Goal: Information Seeking & Learning: Learn about a topic

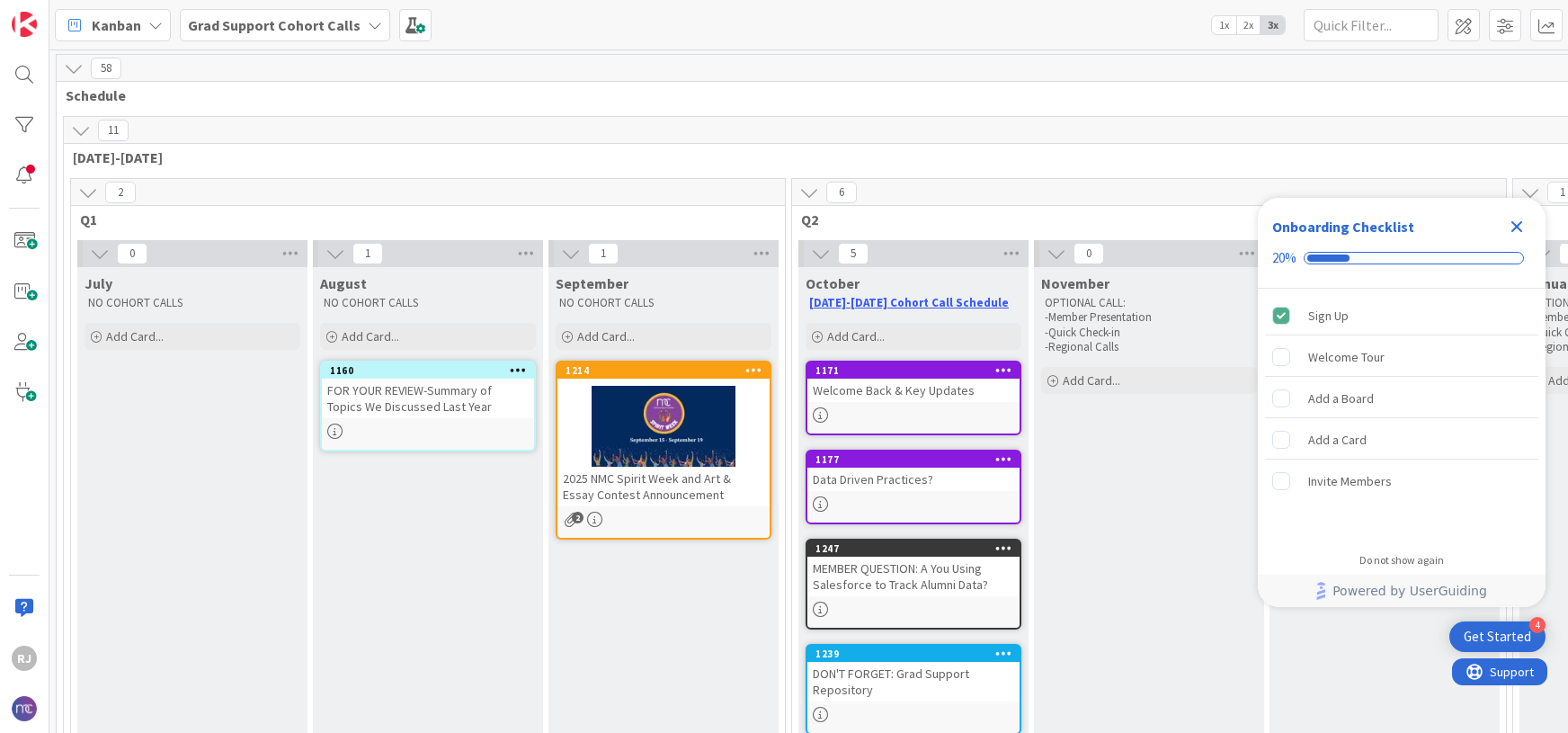
click at [304, 23] on b "Grad Support Cohort Calls" at bounding box center [274, 24] width 173 height 18
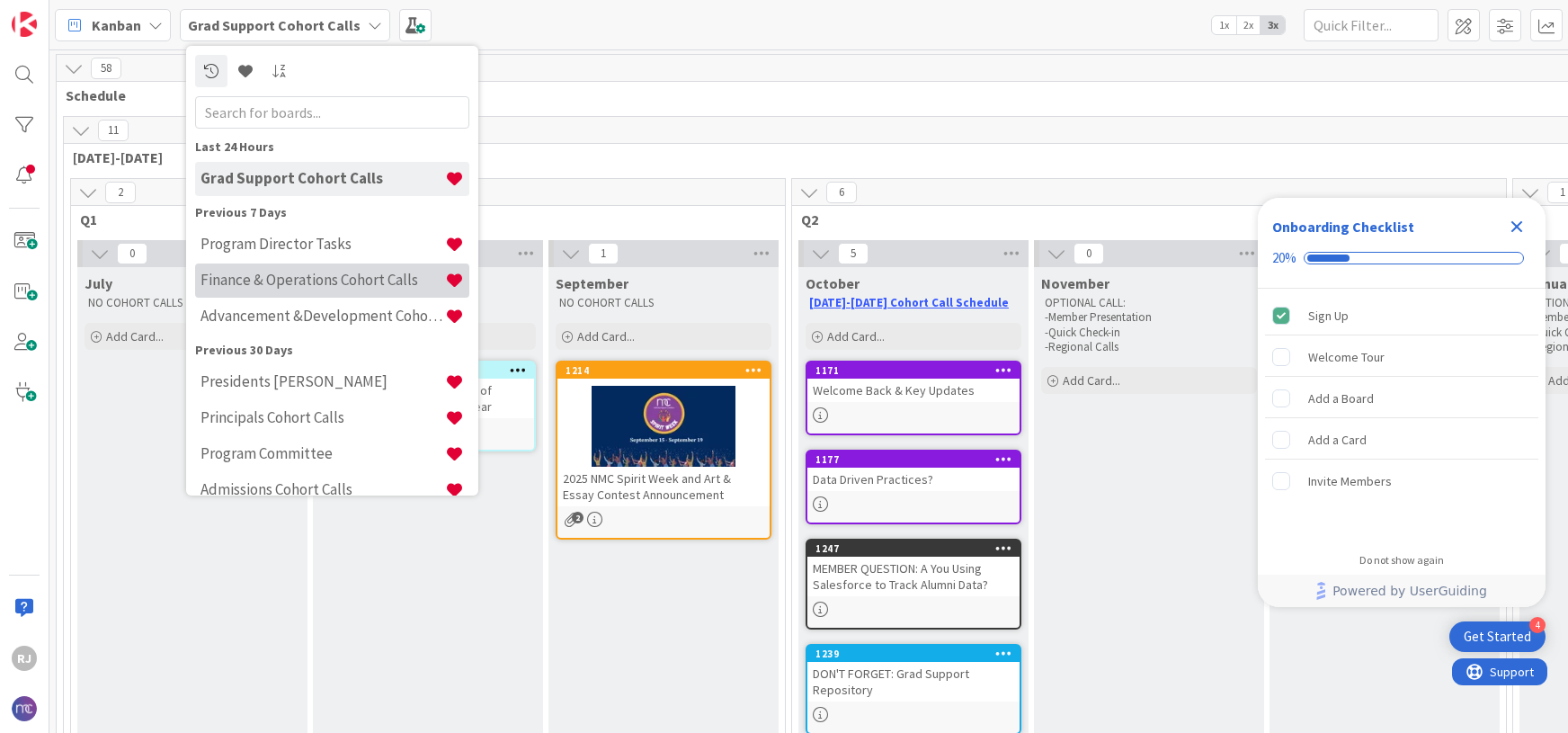
click at [283, 278] on h4 "Finance & Operations Cohort Calls" at bounding box center [323, 279] width 245 height 18
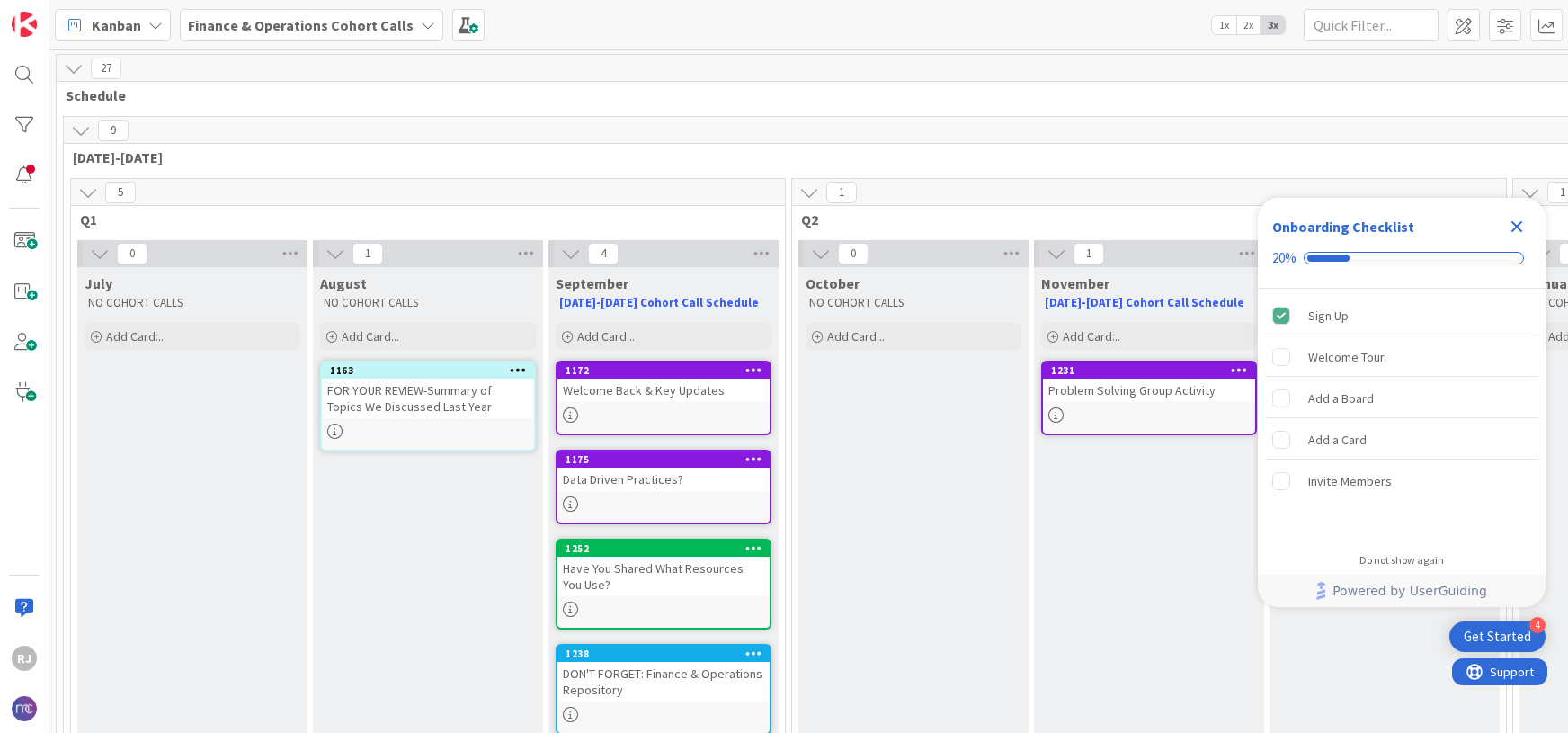
click at [1519, 224] on icon "Close Checklist" at bounding box center [1517, 227] width 11 height 11
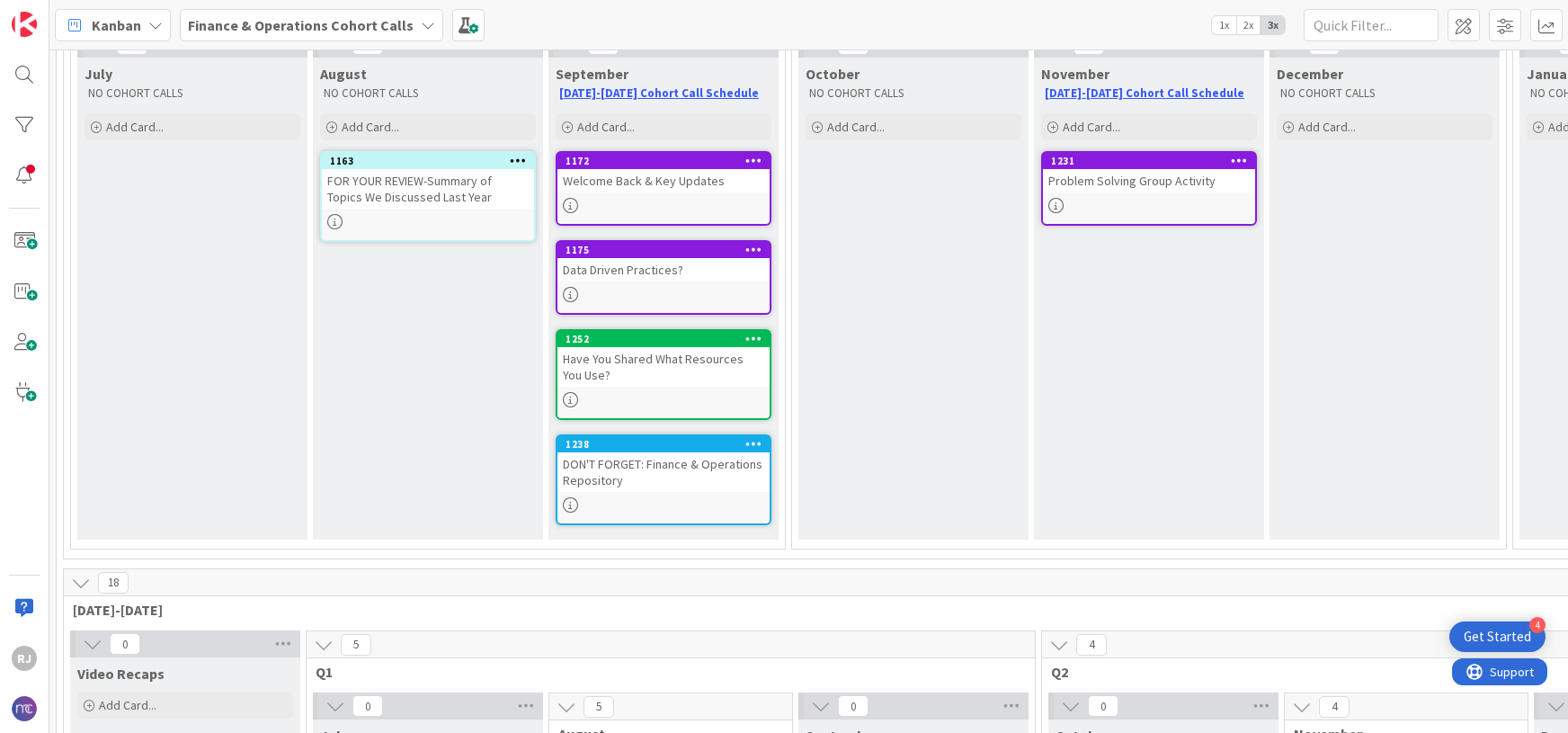
scroll to position [196, 0]
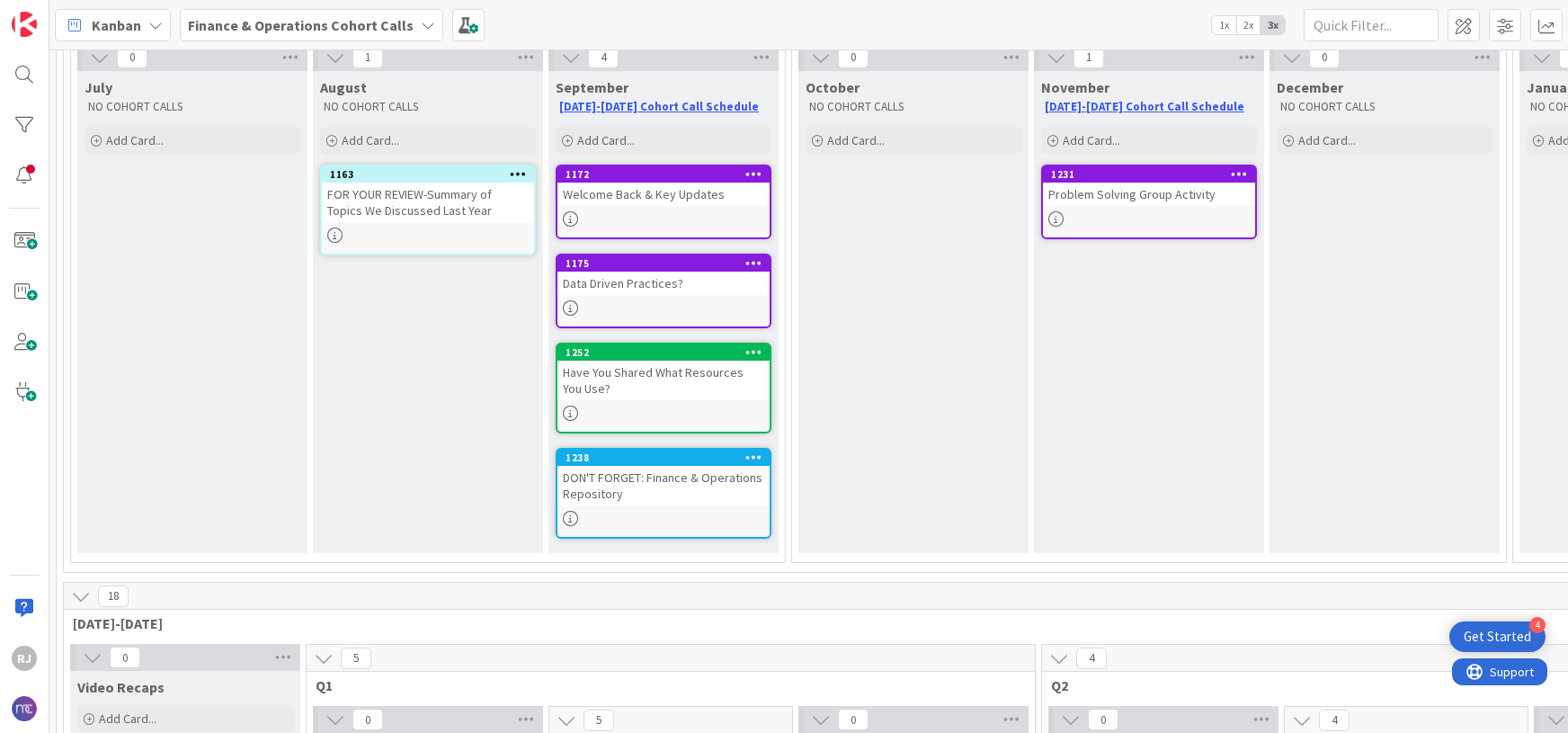
click at [651, 290] on div "Data Driven Practices?" at bounding box center [663, 283] width 212 height 23
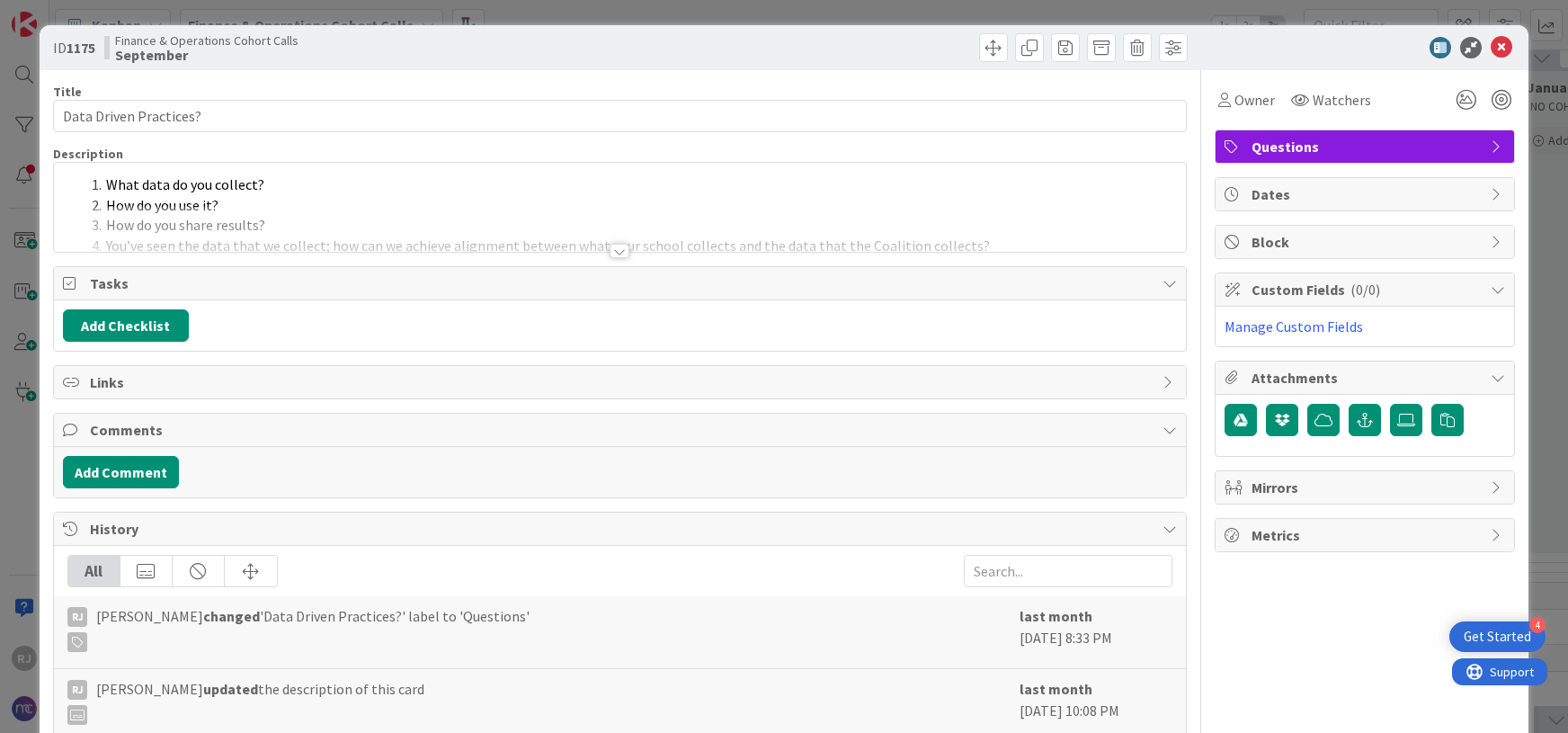
click at [614, 247] on div at bounding box center [619, 251] width 20 height 14
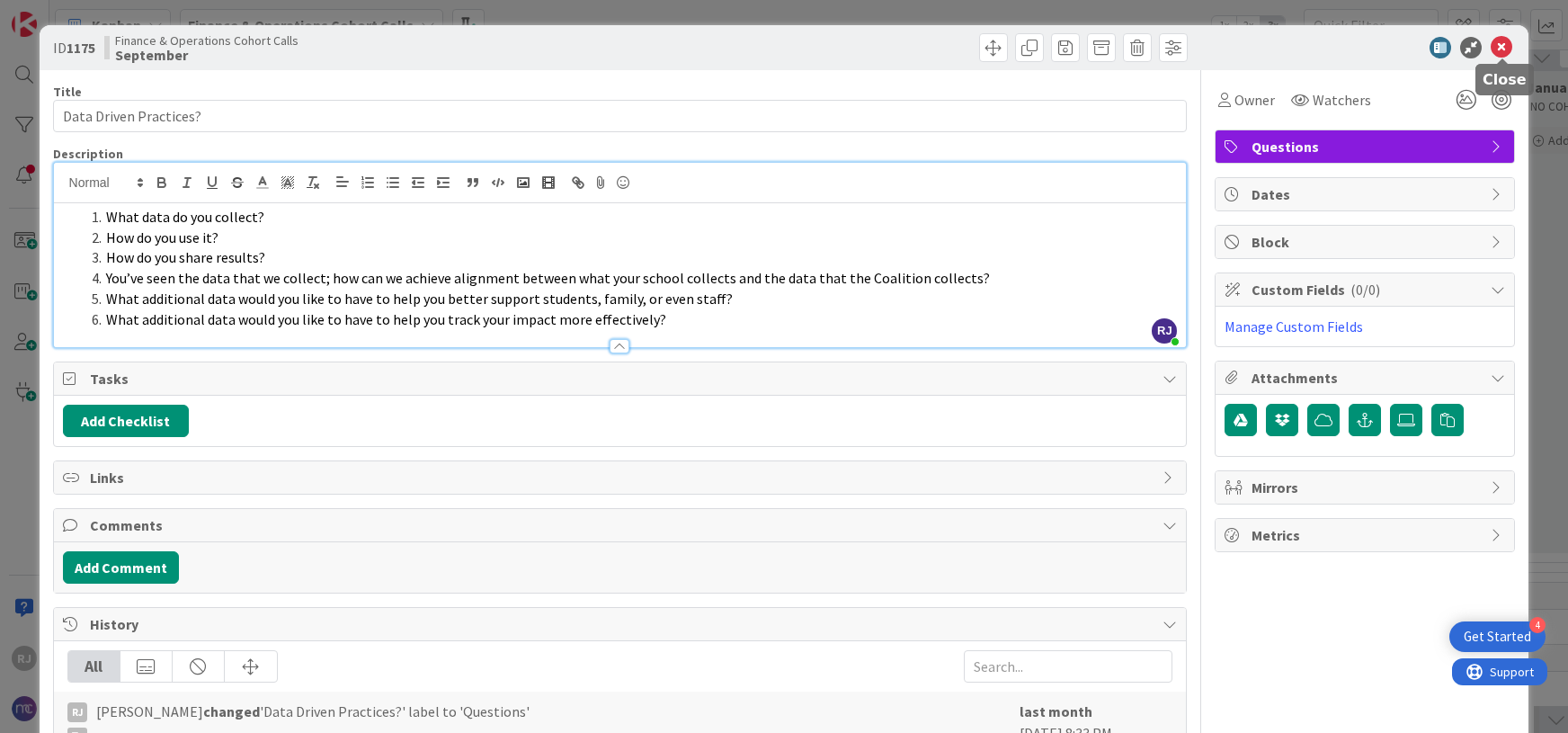
click at [1499, 47] on icon at bounding box center [1501, 47] width 22 height 22
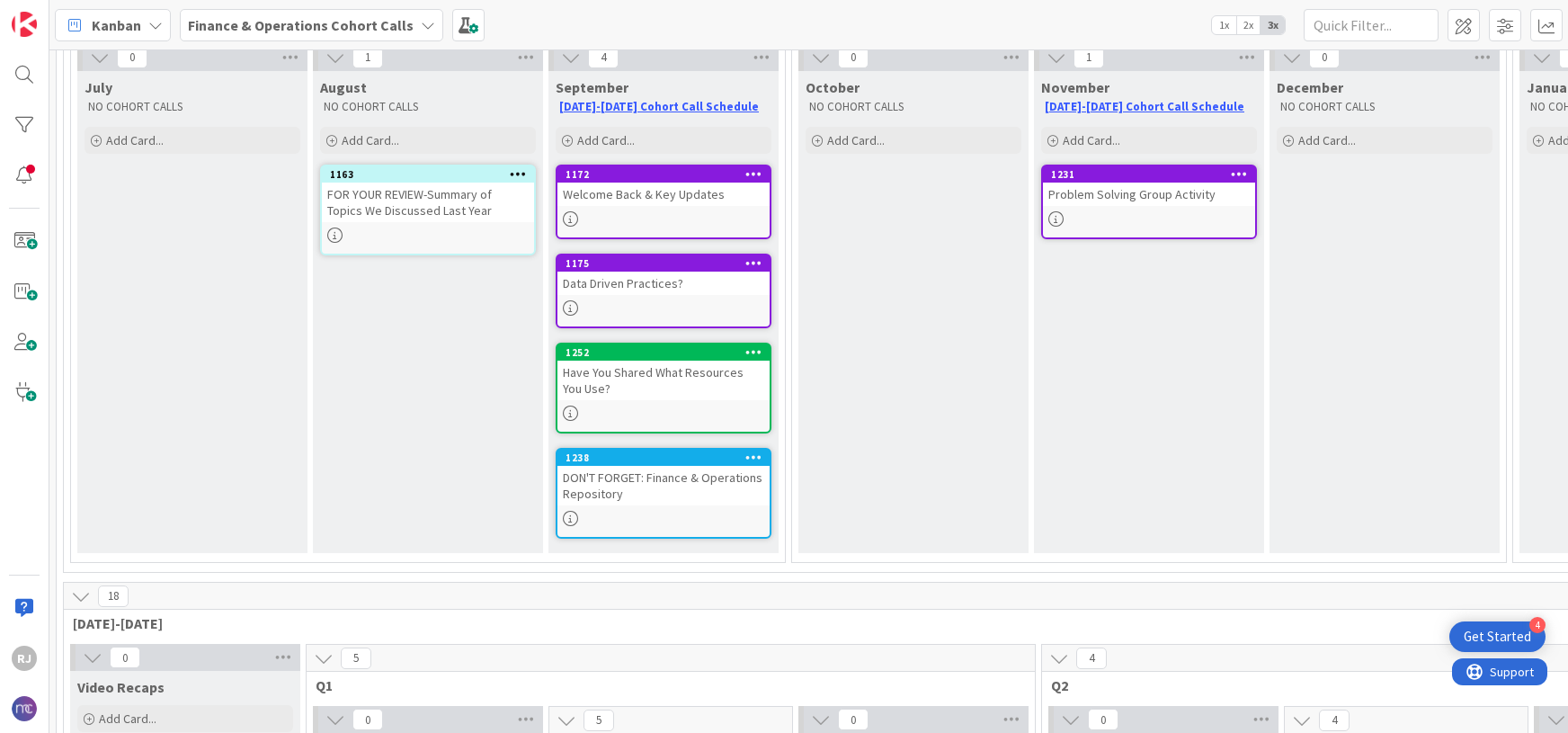
click at [642, 216] on div at bounding box center [663, 219] width 212 height 15
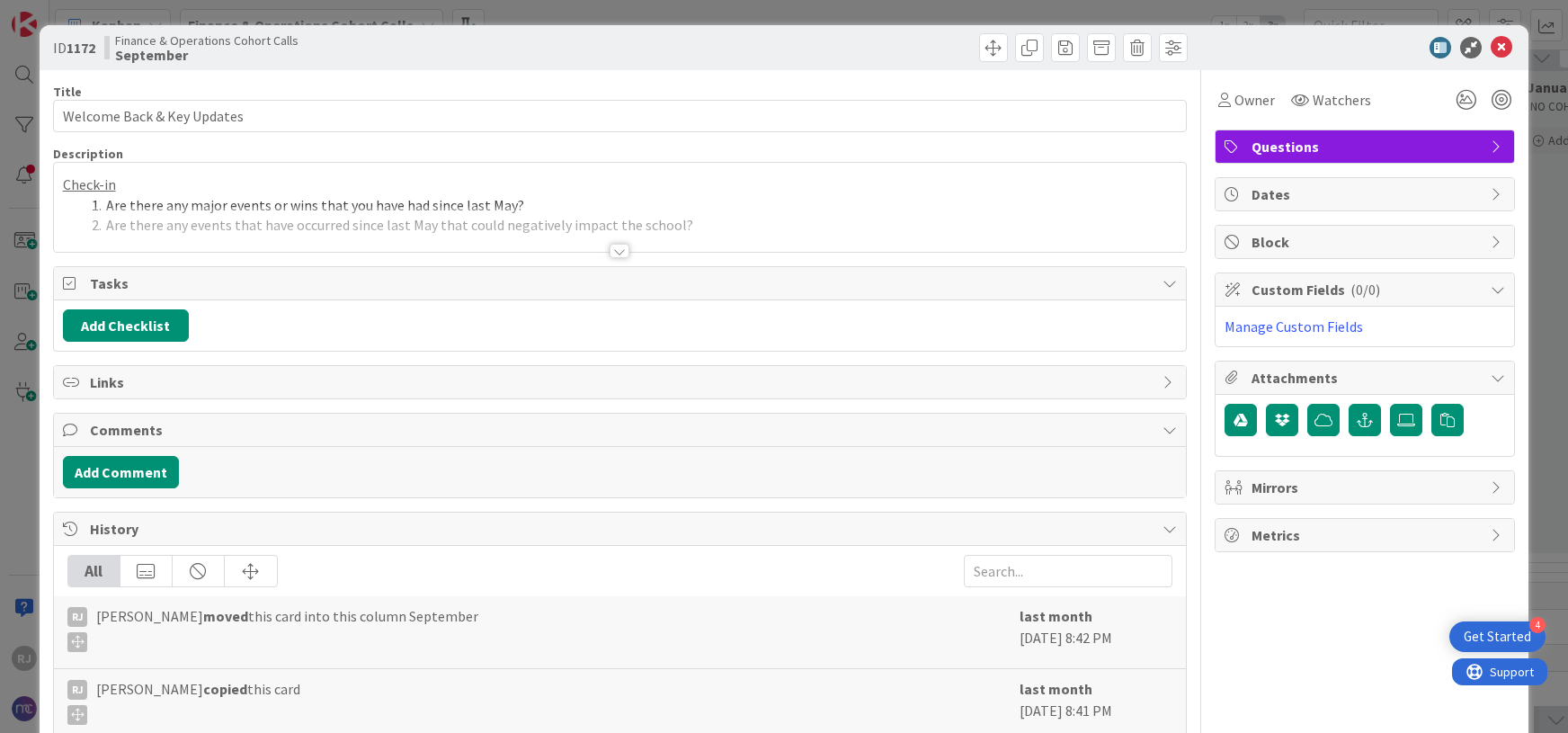
click at [627, 239] on div at bounding box center [619, 228] width 1133 height 46
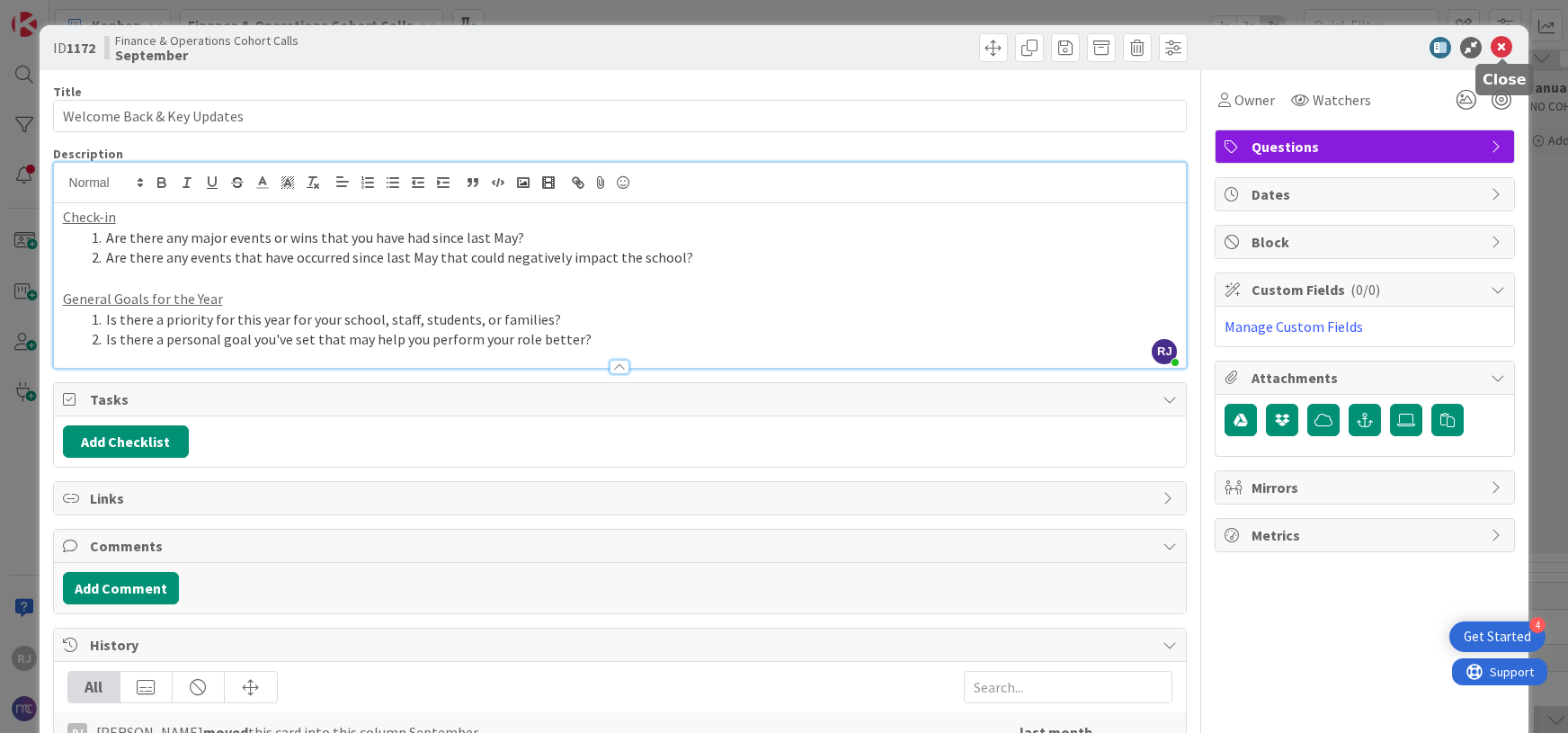
click at [1504, 44] on icon at bounding box center [1501, 47] width 22 height 22
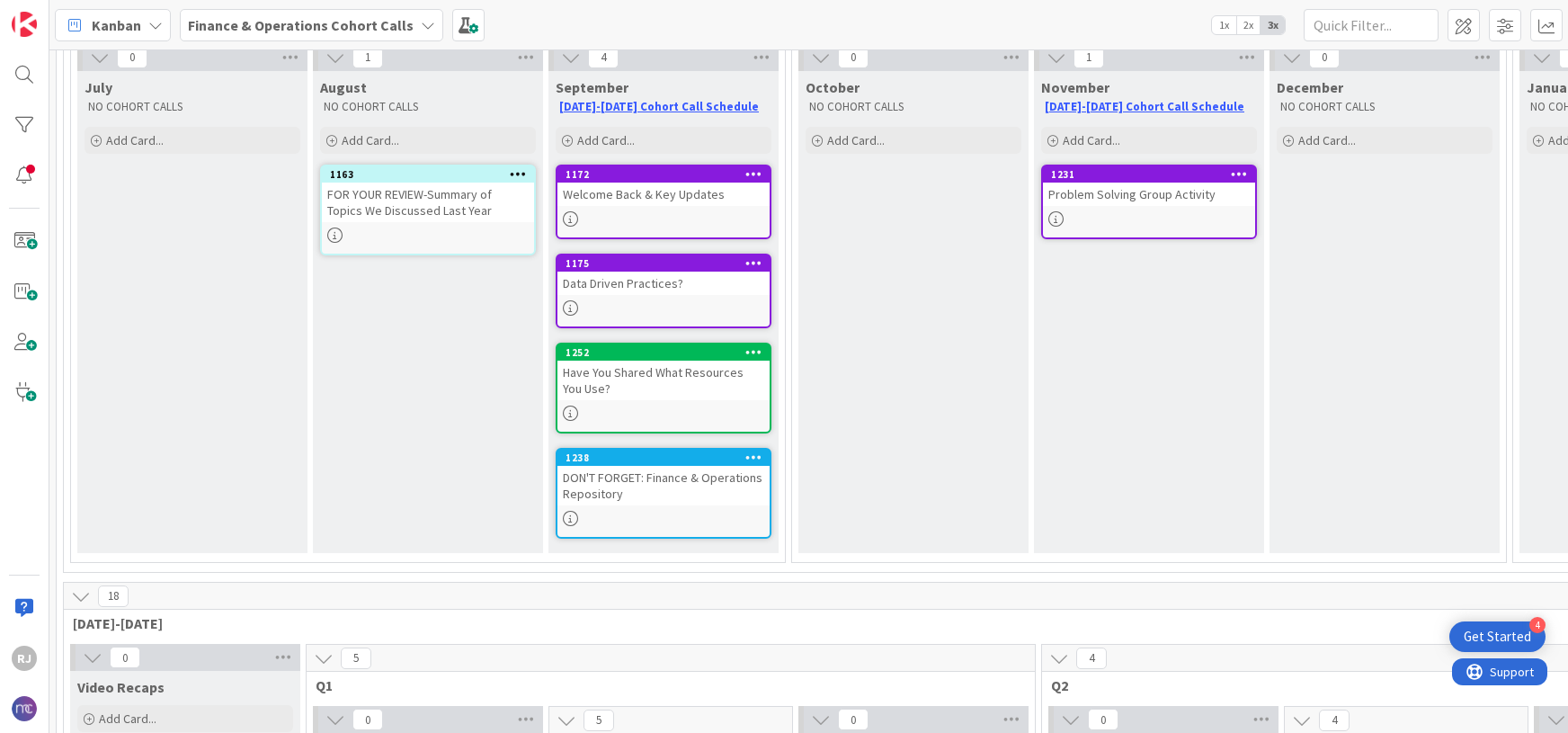
click at [680, 389] on div "Have You Shared What Resources You Use?" at bounding box center [663, 380] width 212 height 39
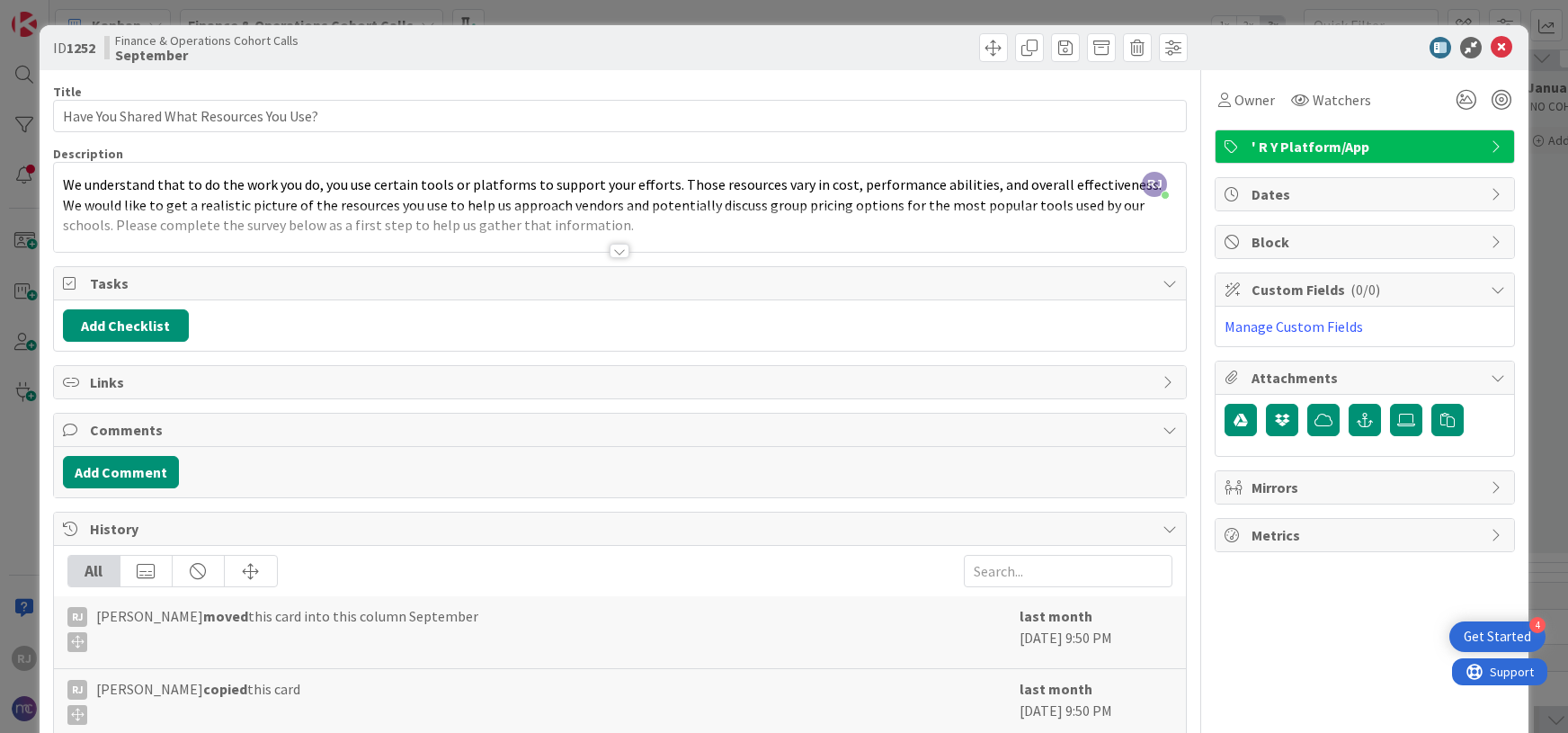
click at [612, 247] on div at bounding box center [619, 251] width 20 height 14
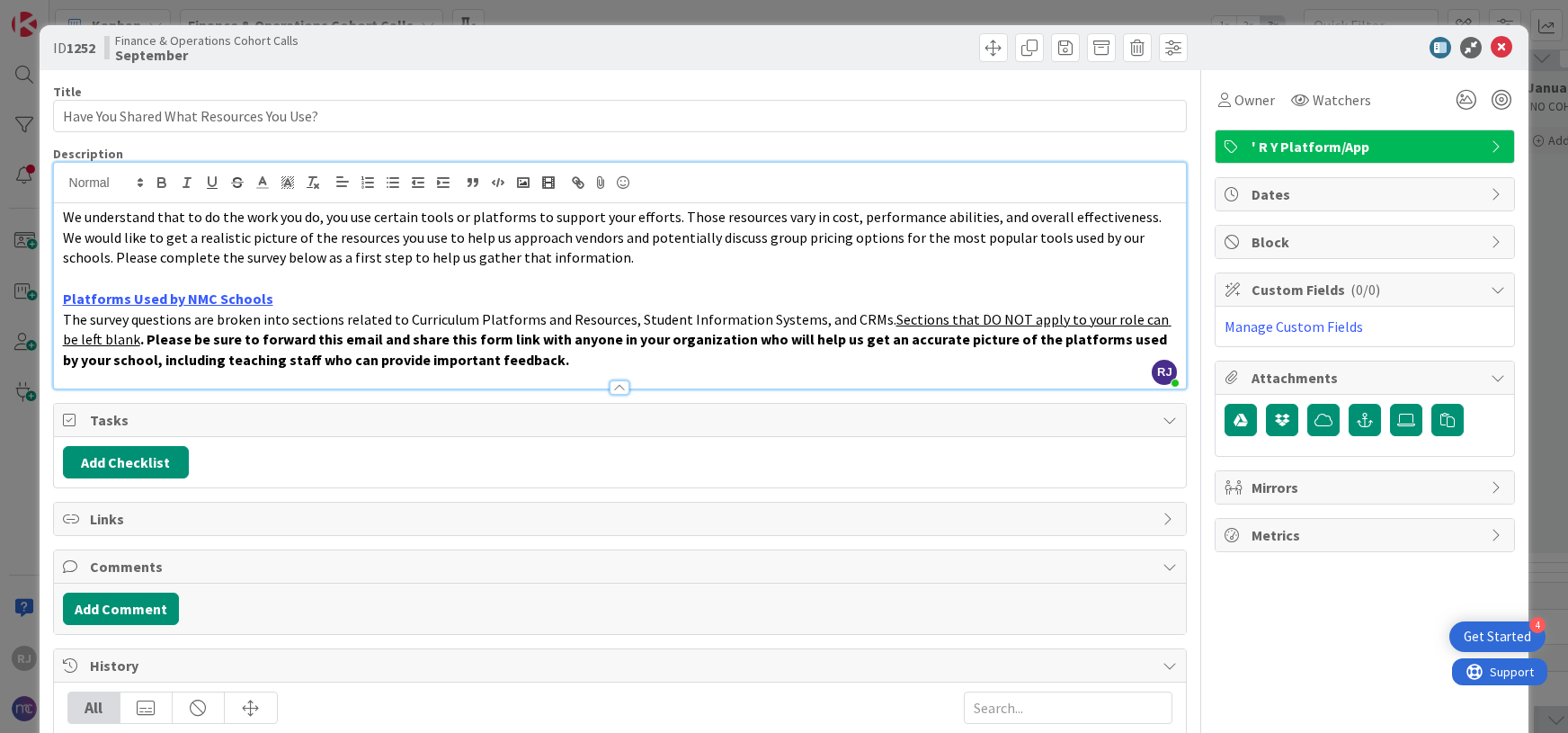
click at [1505, 47] on icon at bounding box center [1501, 47] width 22 height 22
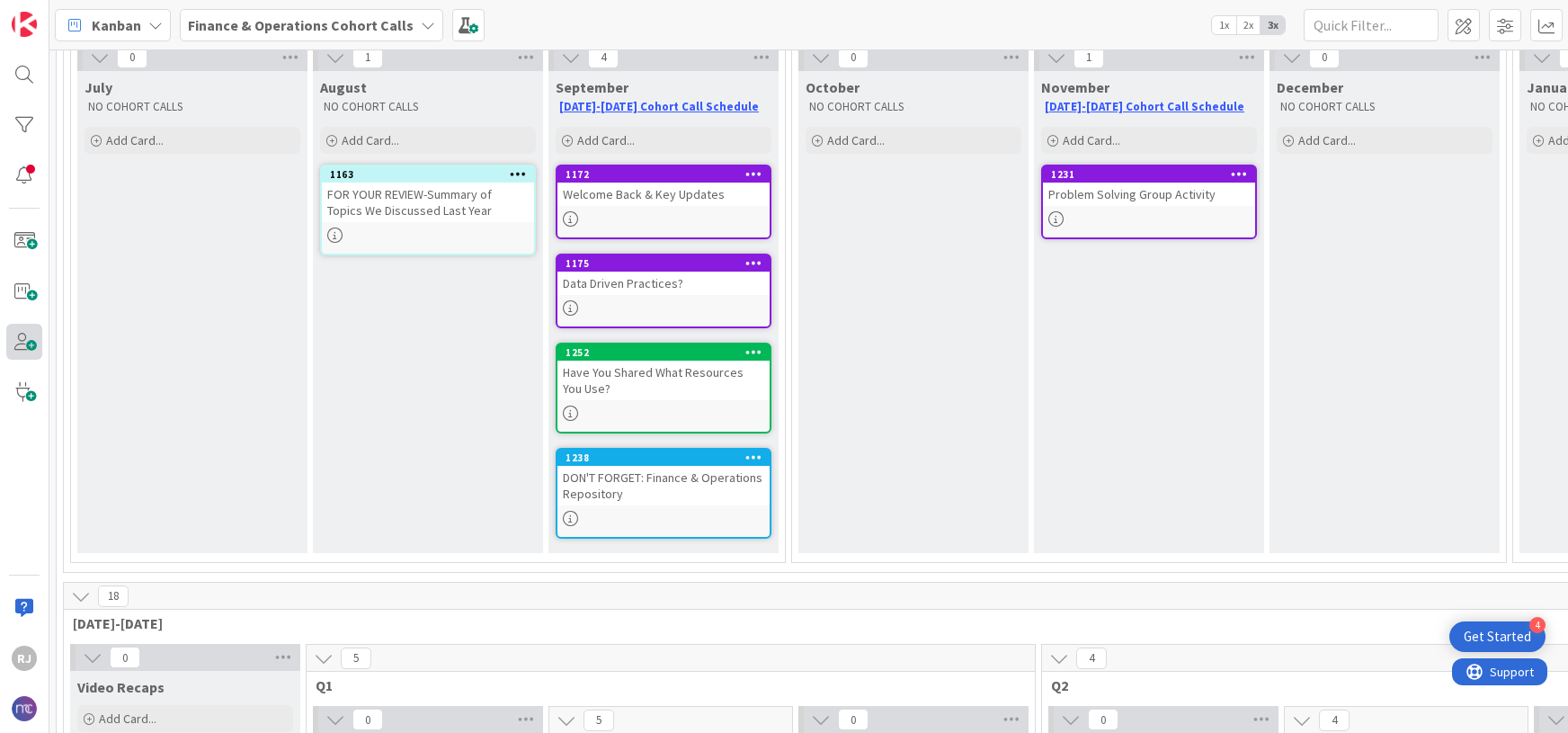
click at [24, 343] on span at bounding box center [24, 342] width 36 height 36
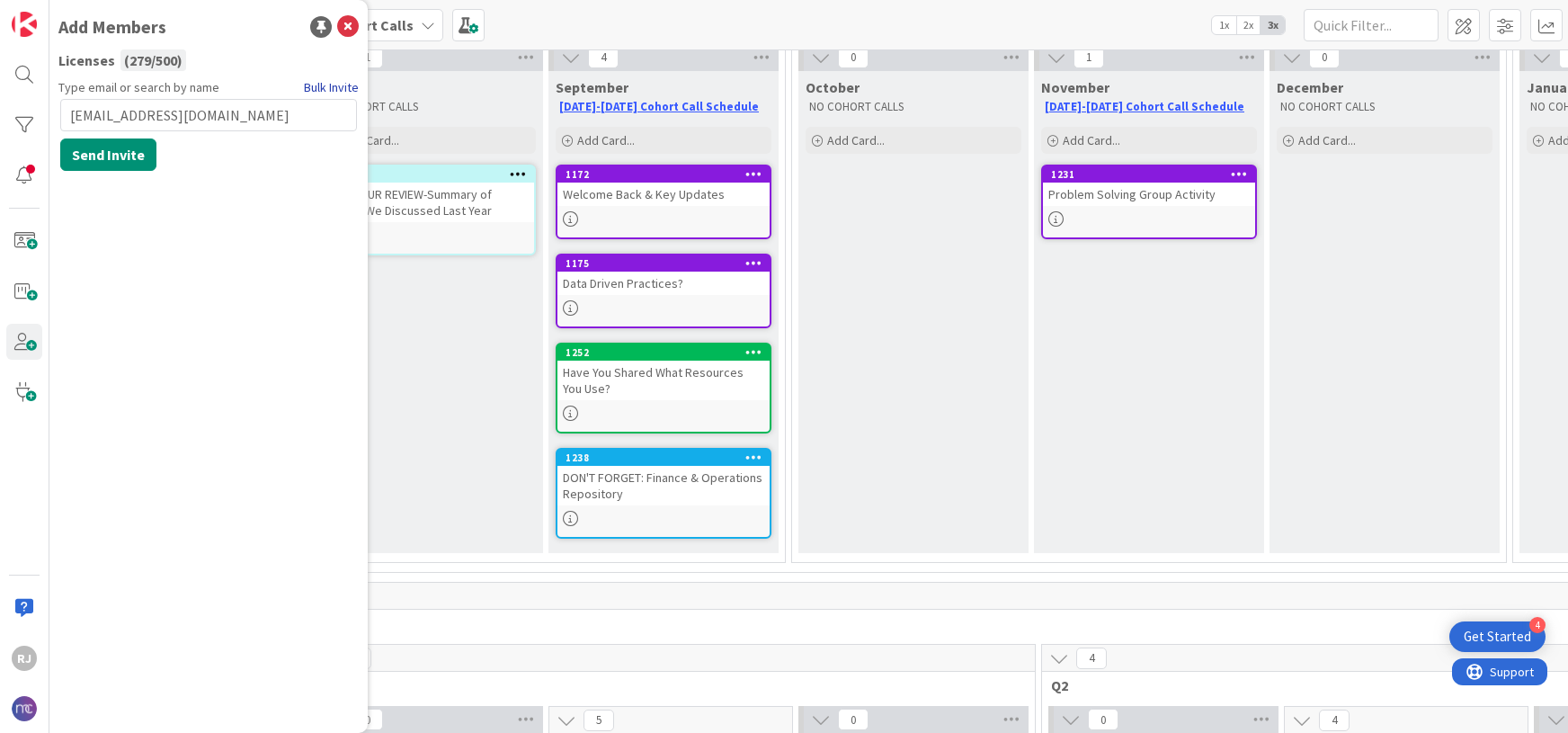
type input "[EMAIL_ADDRESS][DOMAIN_NAME]"
click at [334, 86] on link "Bulk Invite" at bounding box center [331, 87] width 54 height 19
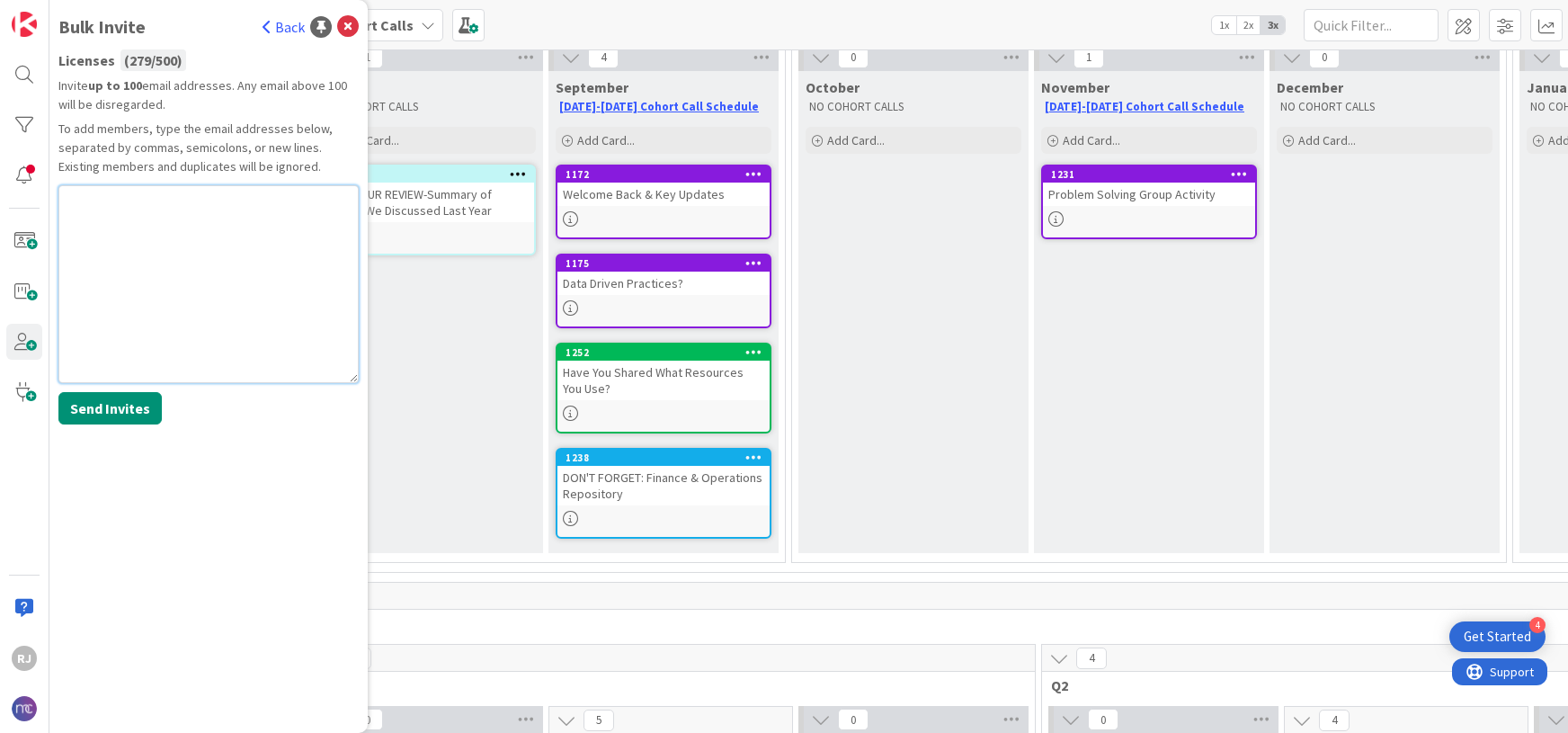
click at [95, 283] on textarea at bounding box center [208, 283] width 300 height 198
paste textarea "[EMAIL_ADDRESS][DOMAIN_NAME]"
type textarea "[EMAIL_ADDRESS][DOMAIN_NAME]"
click at [91, 411] on button "Send Invites" at bounding box center [110, 408] width 103 height 32
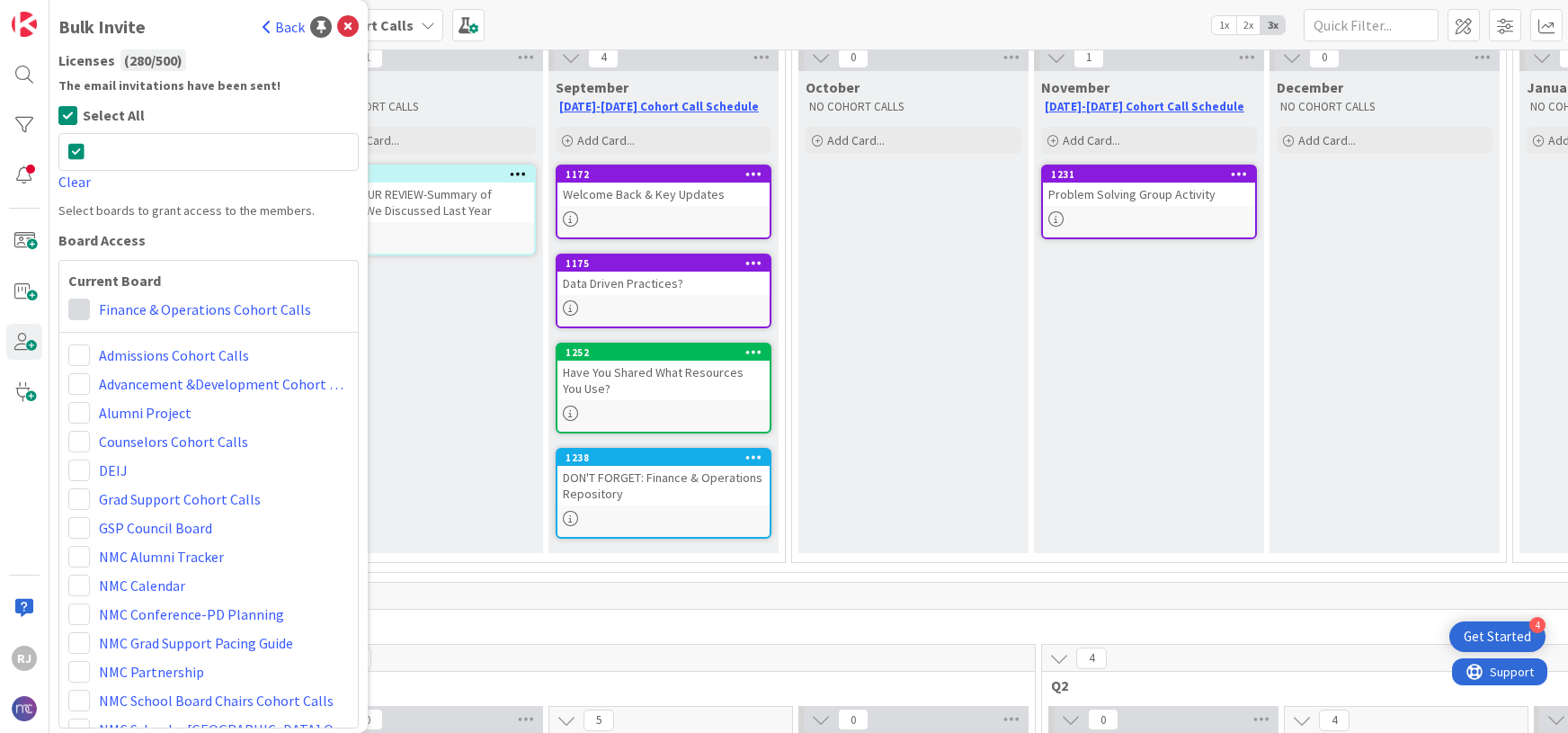
click at [81, 301] on span at bounding box center [79, 309] width 22 height 22
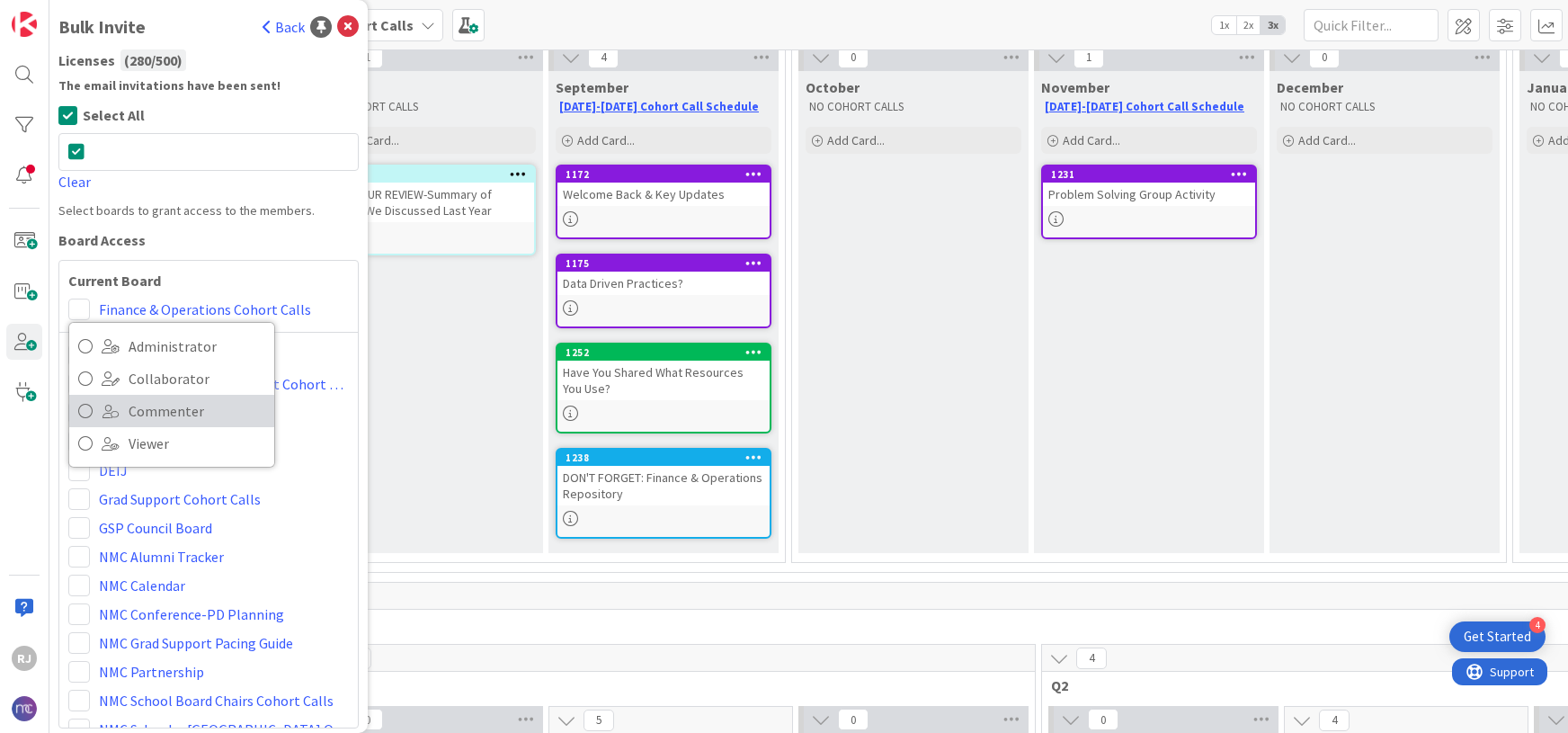
click at [123, 409] on link "Commenter" at bounding box center [172, 411] width 205 height 32
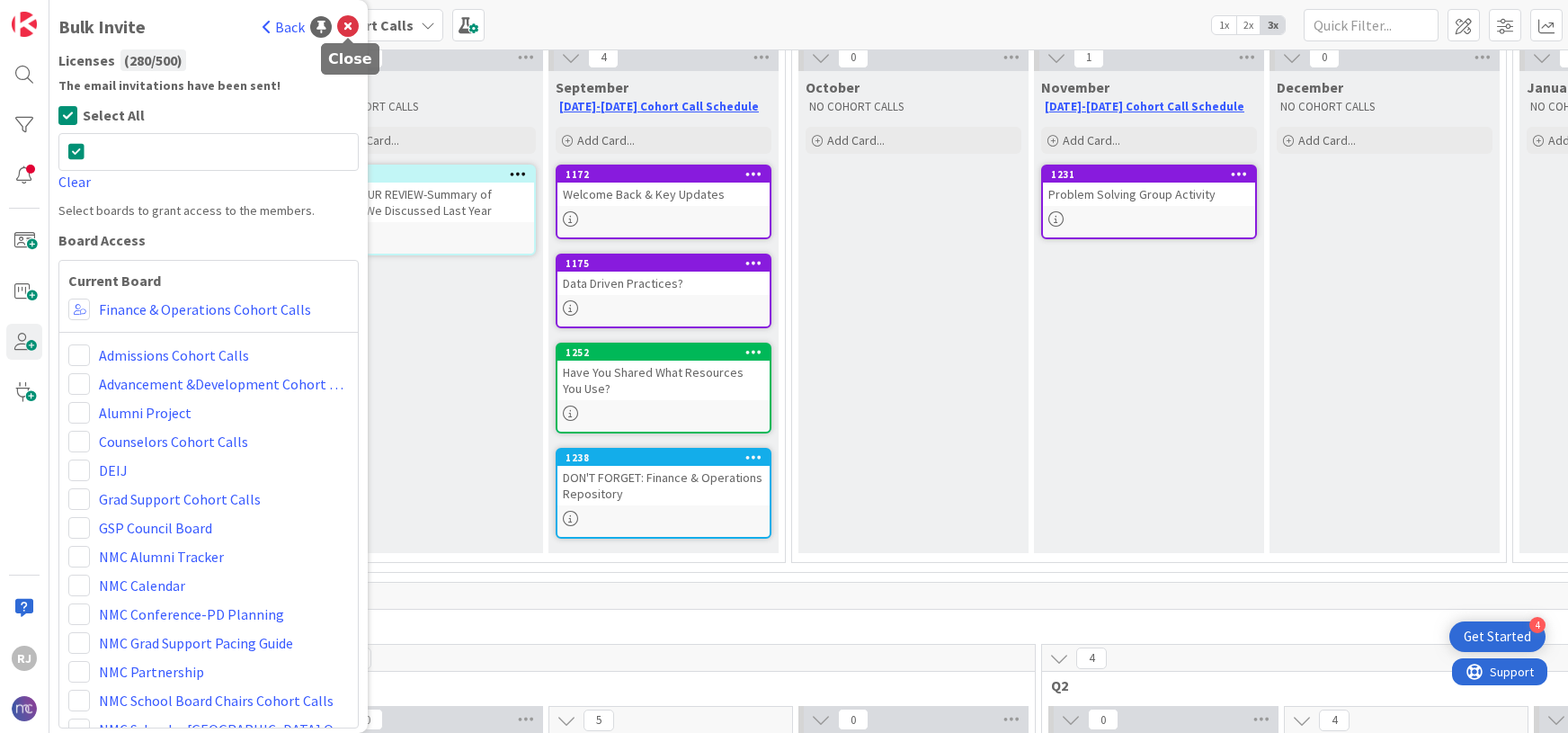
click at [352, 25] on icon at bounding box center [347, 26] width 22 height 22
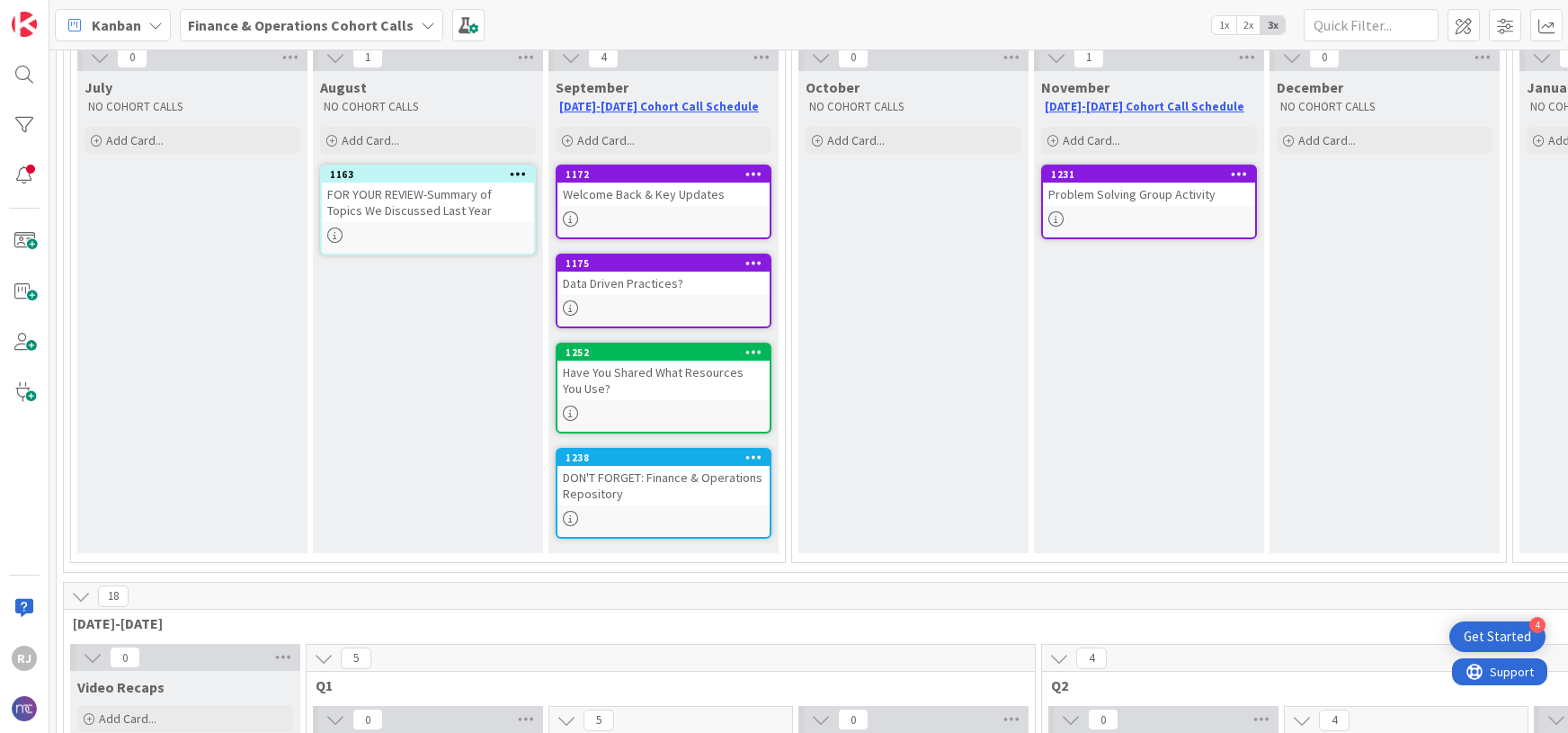
click at [392, 212] on div "FOR YOUR REVIEW-Summary of Topics We Discussed Last Year" at bounding box center [428, 203] width 212 height 39
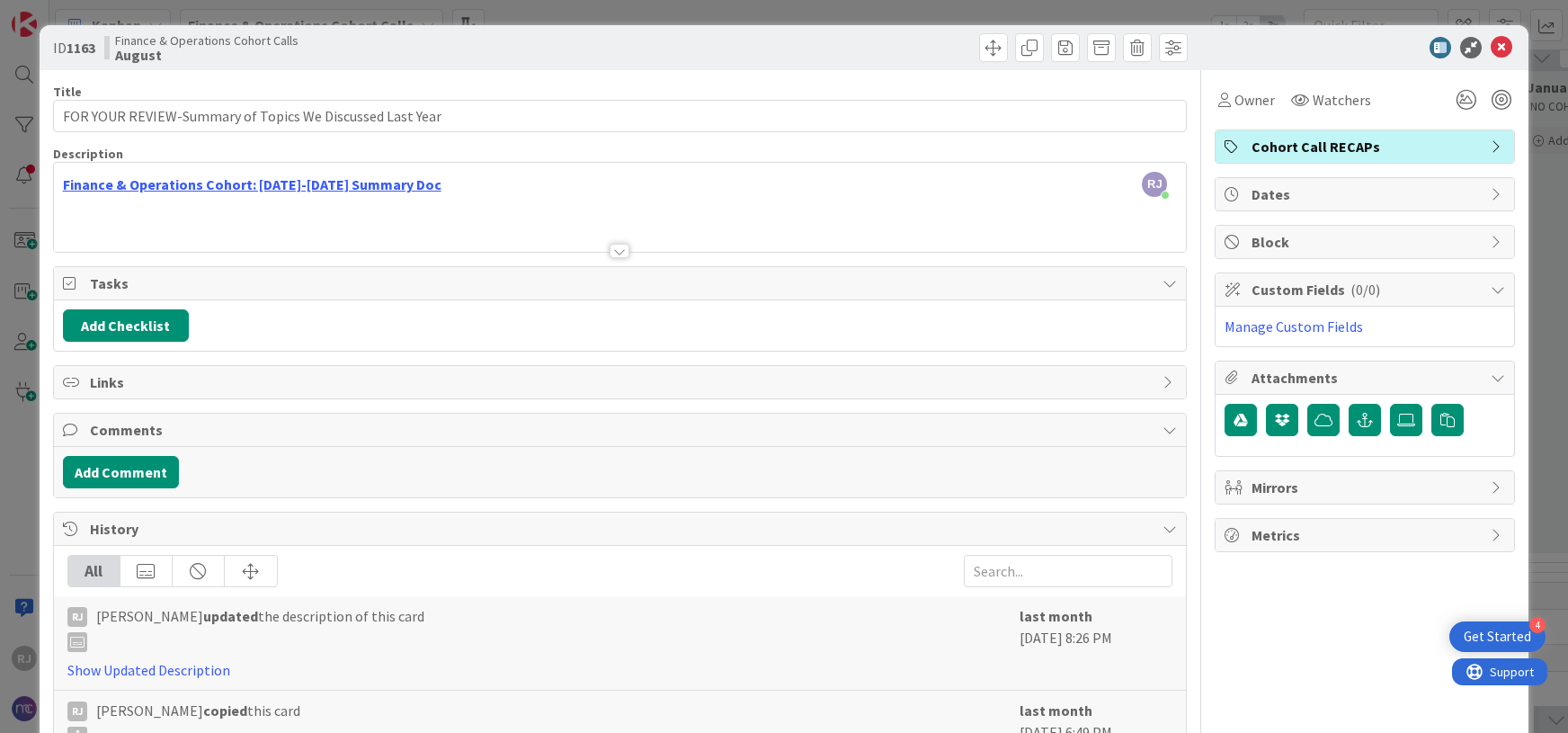
click at [1502, 48] on icon at bounding box center [1501, 47] width 22 height 22
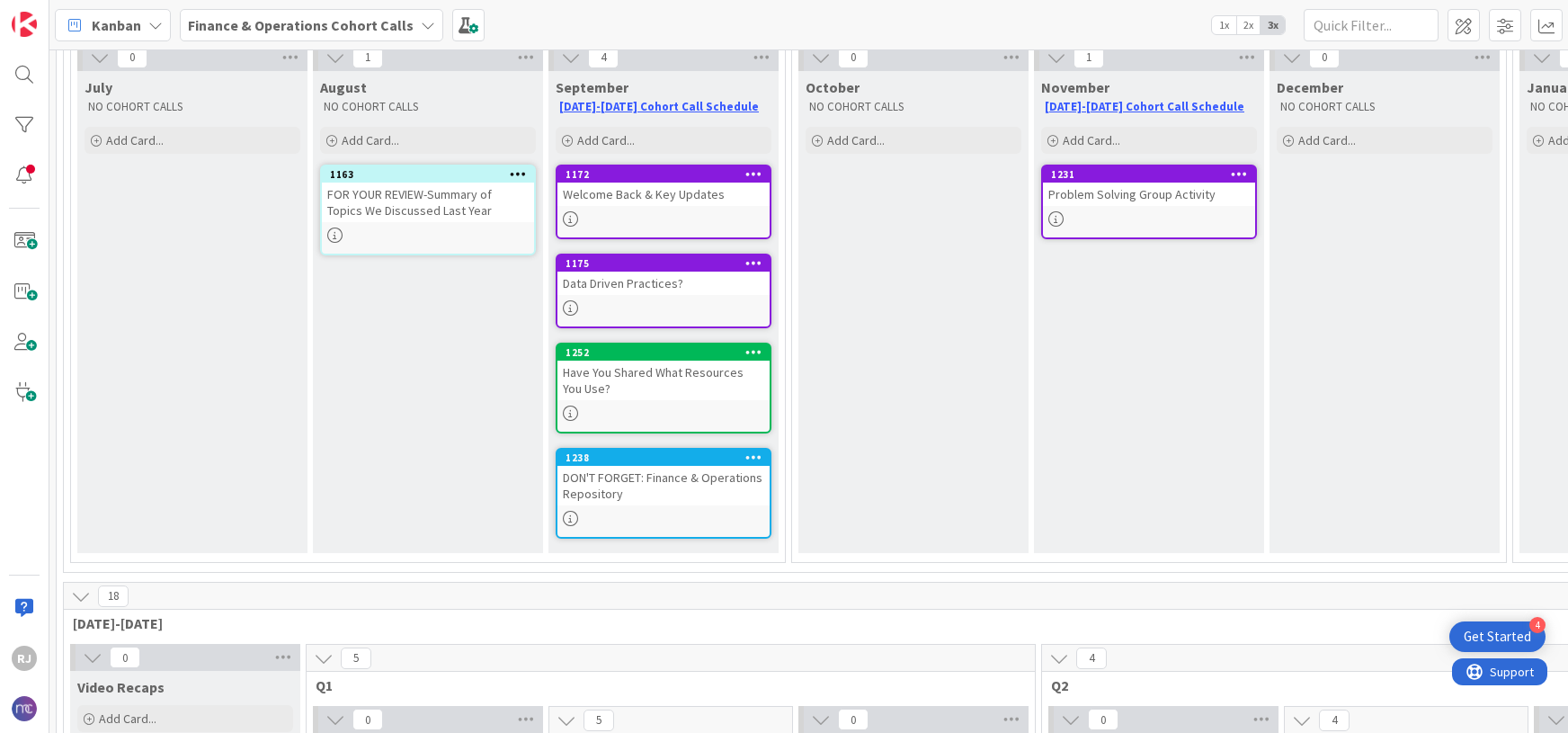
click at [456, 232] on div at bounding box center [428, 235] width 212 height 15
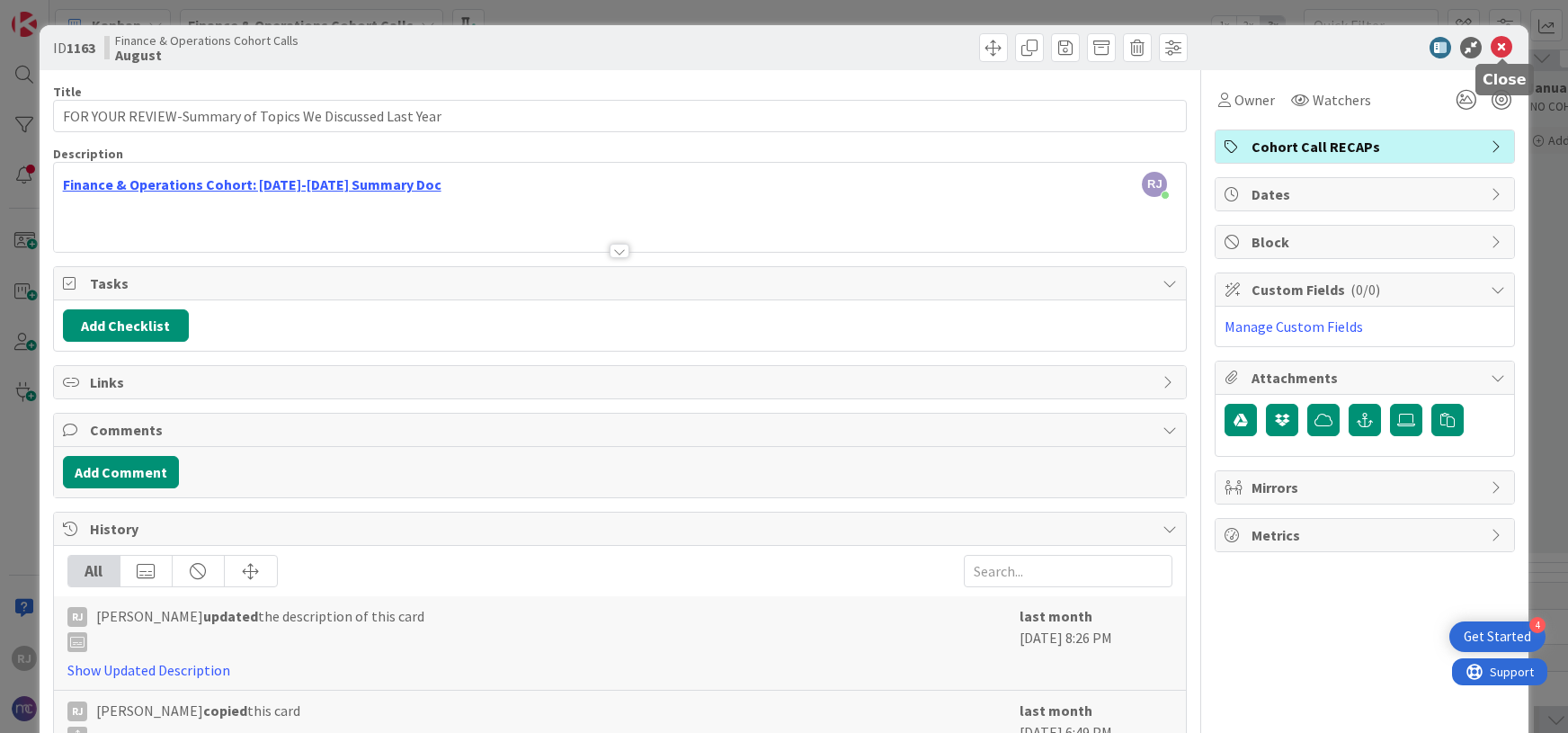
click at [1506, 43] on icon at bounding box center [1501, 47] width 22 height 22
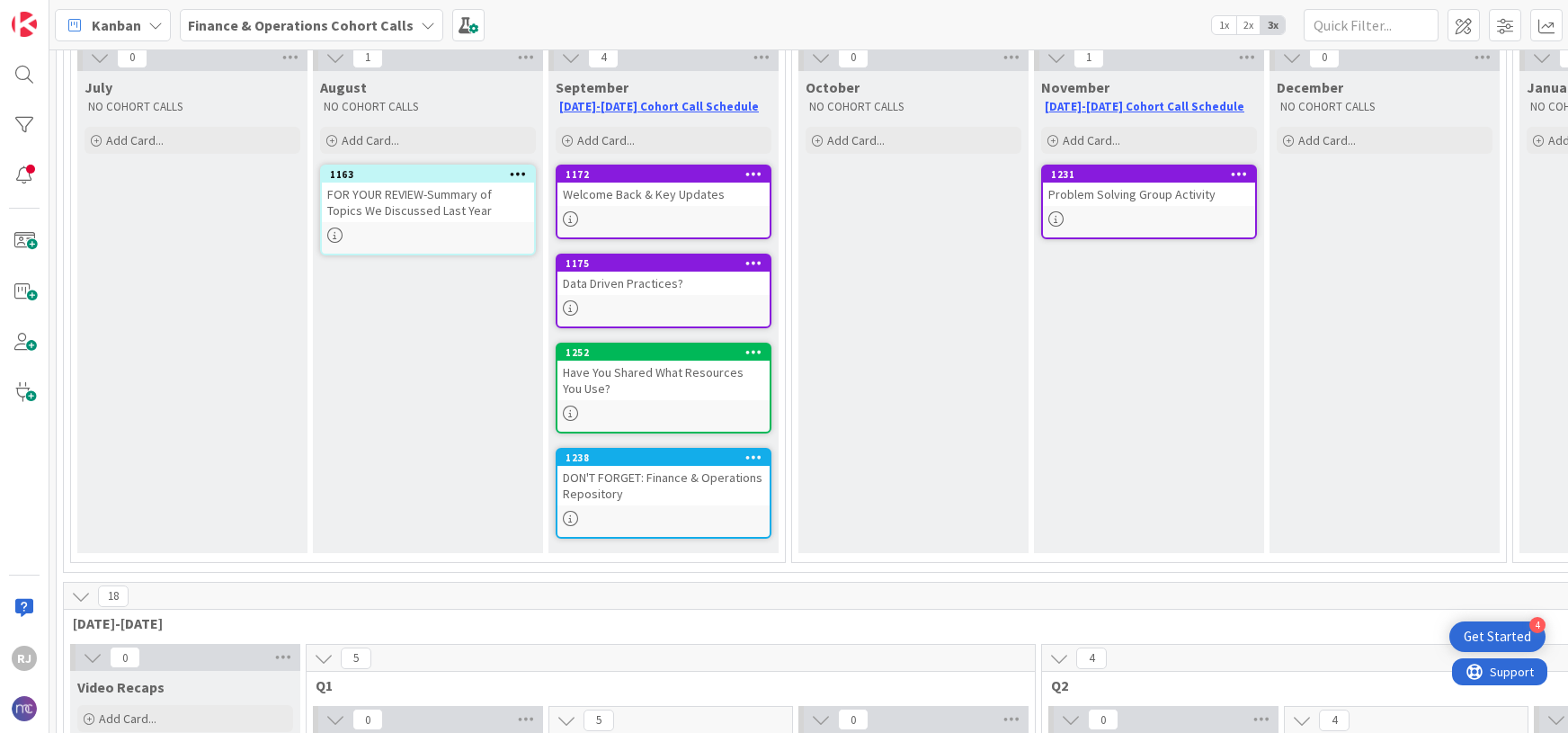
click at [722, 206] on div "1172 Welcome Back & Key Updates" at bounding box center [663, 202] width 216 height 75
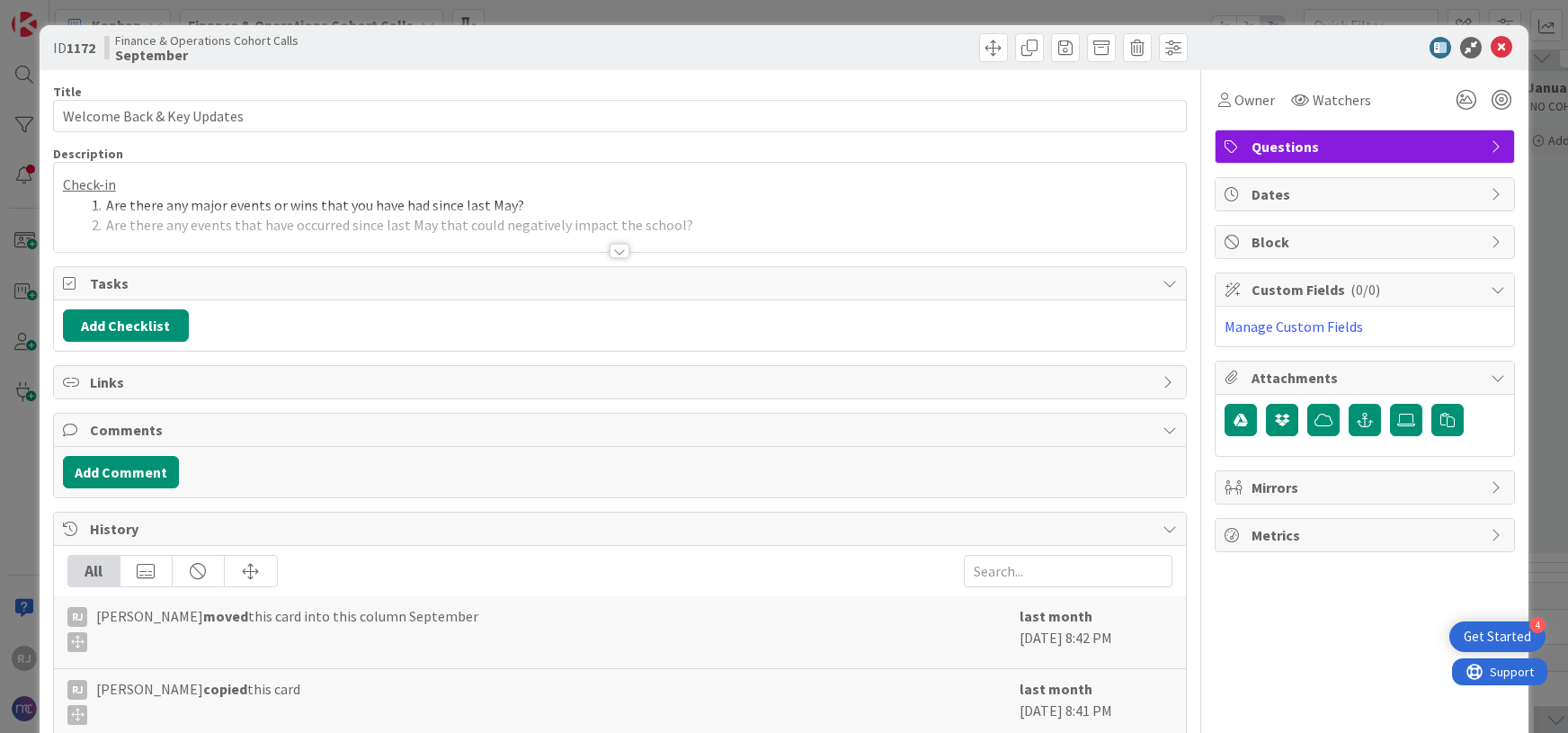
click at [612, 248] on div at bounding box center [619, 251] width 20 height 14
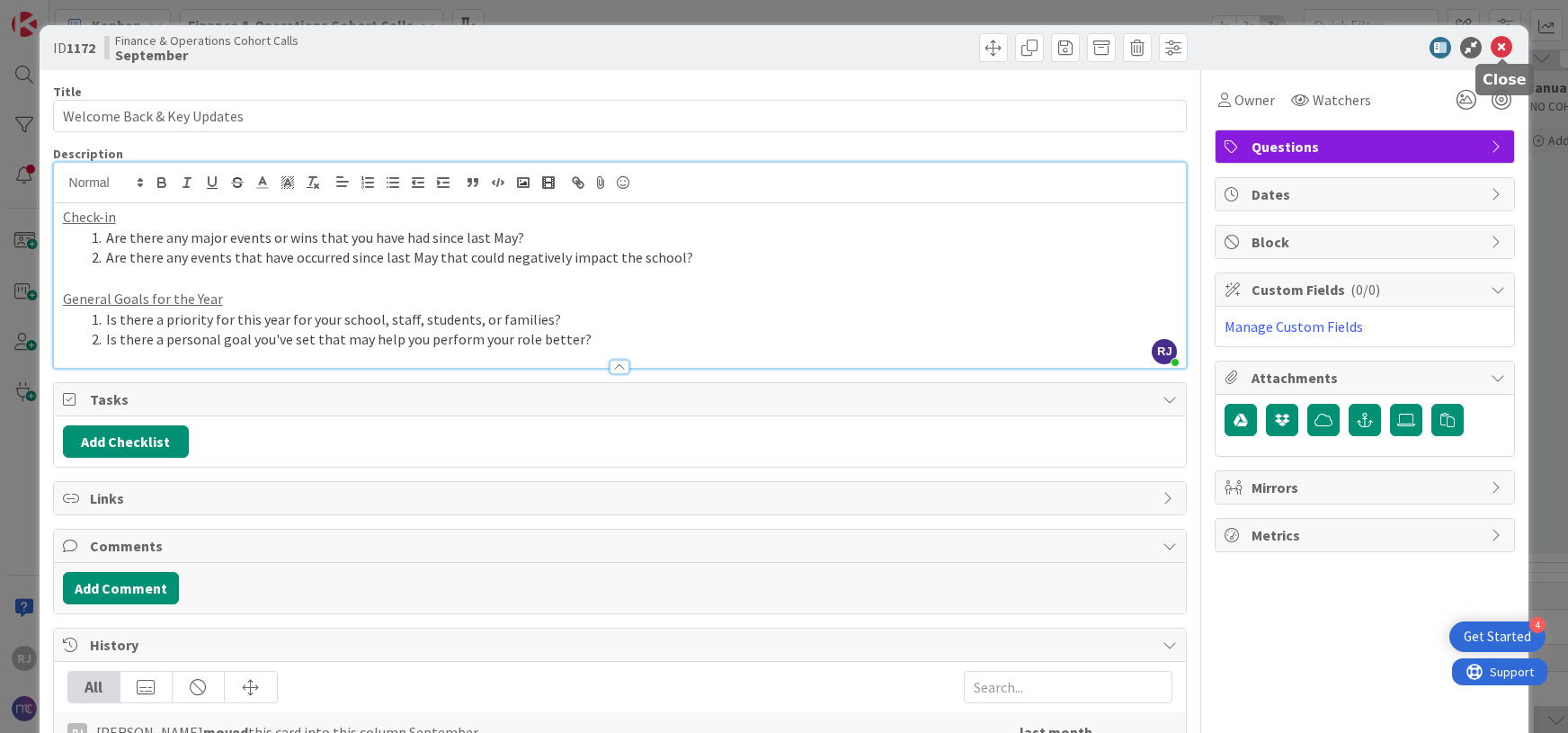
click at [1503, 51] on icon at bounding box center [1501, 47] width 22 height 22
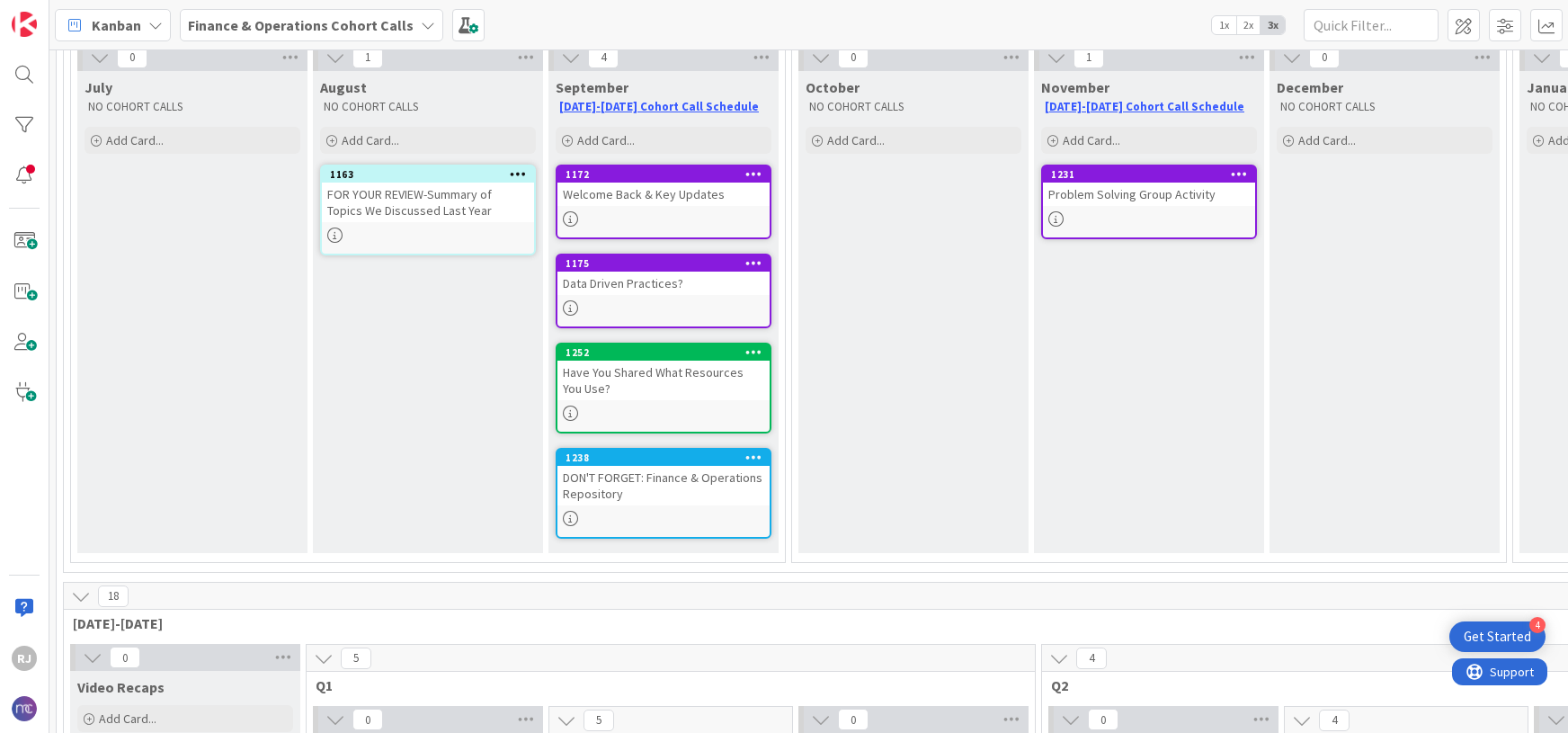
click at [681, 285] on div "Data Driven Practices?" at bounding box center [663, 283] width 212 height 23
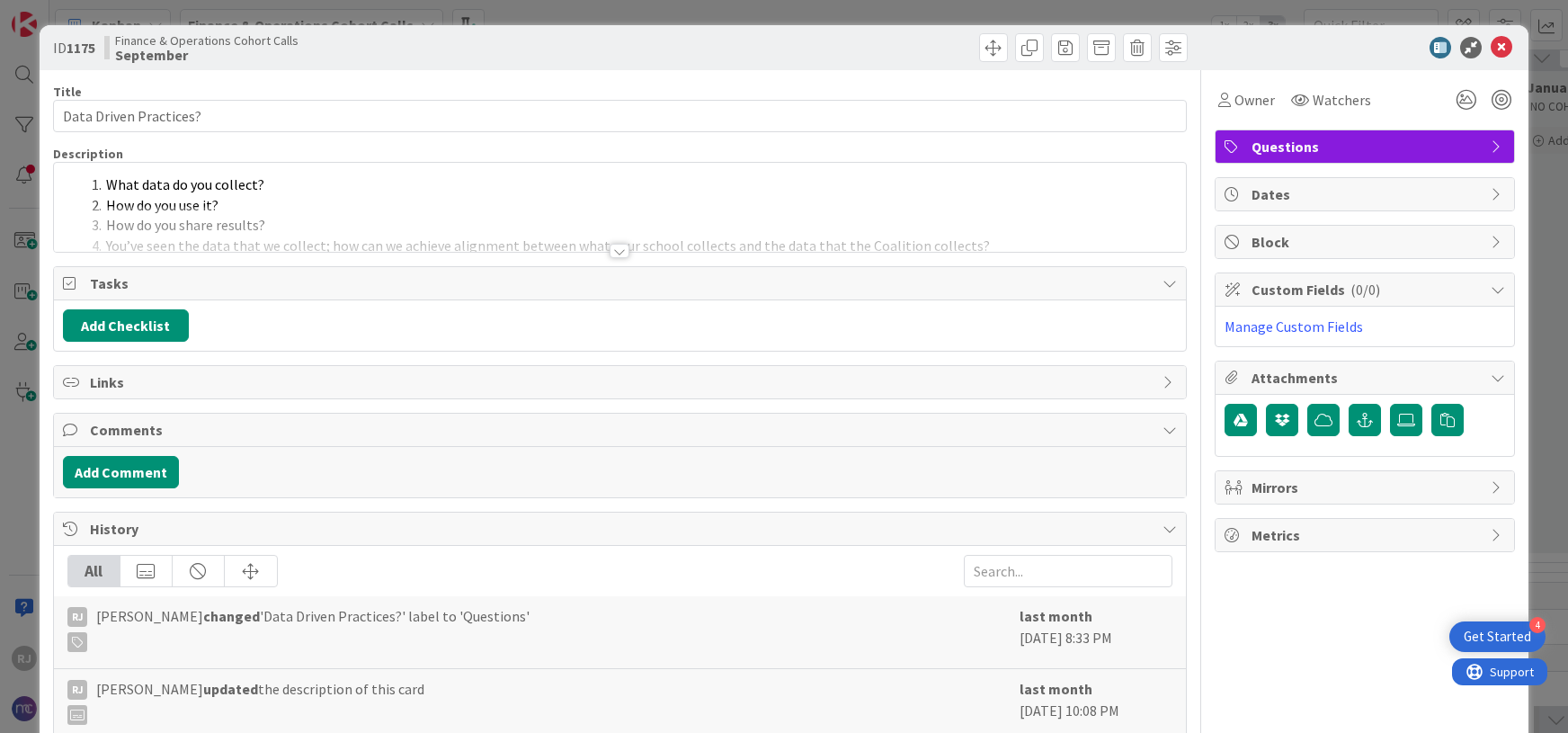
click at [619, 252] on div at bounding box center [619, 251] width 20 height 14
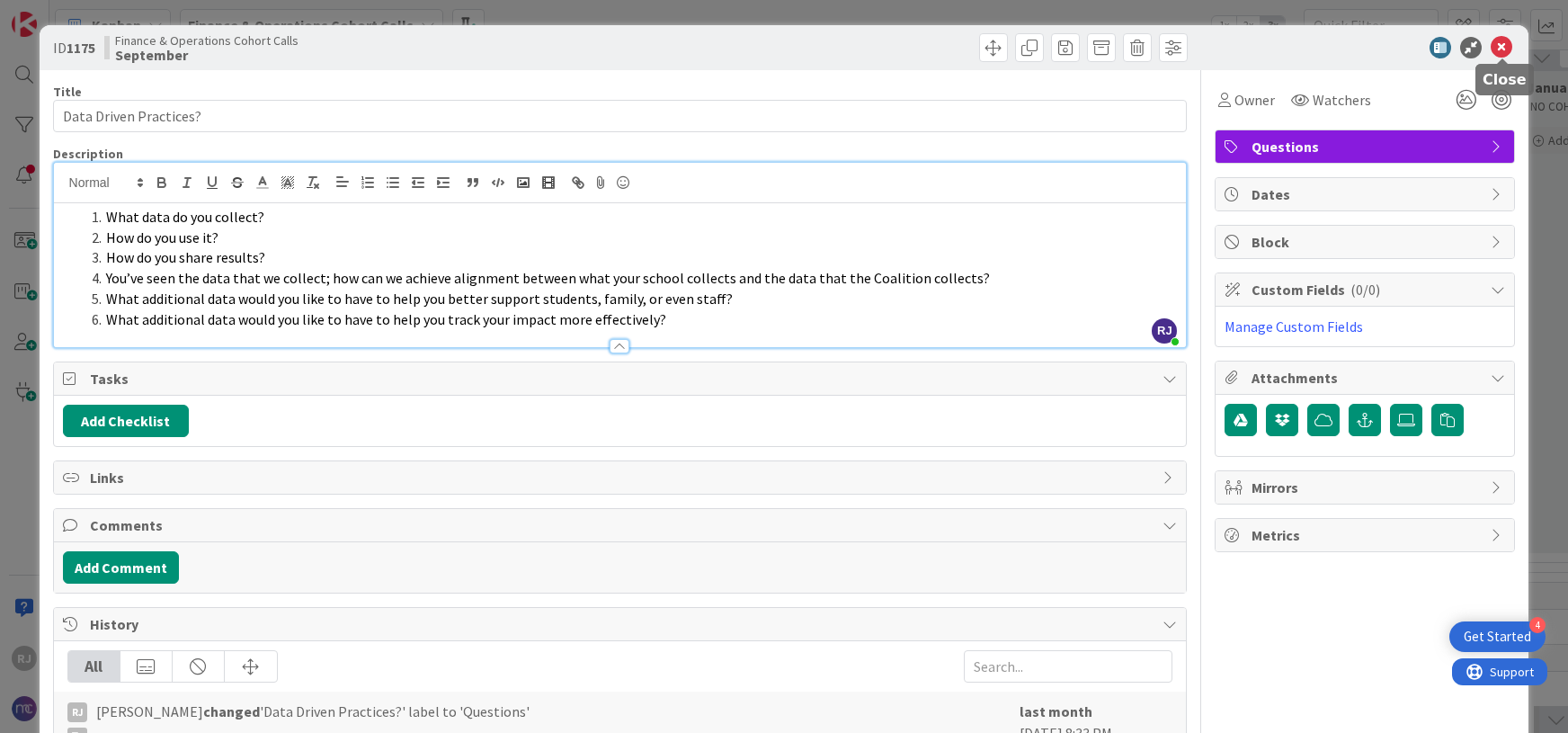
click at [1500, 48] on icon at bounding box center [1501, 47] width 22 height 22
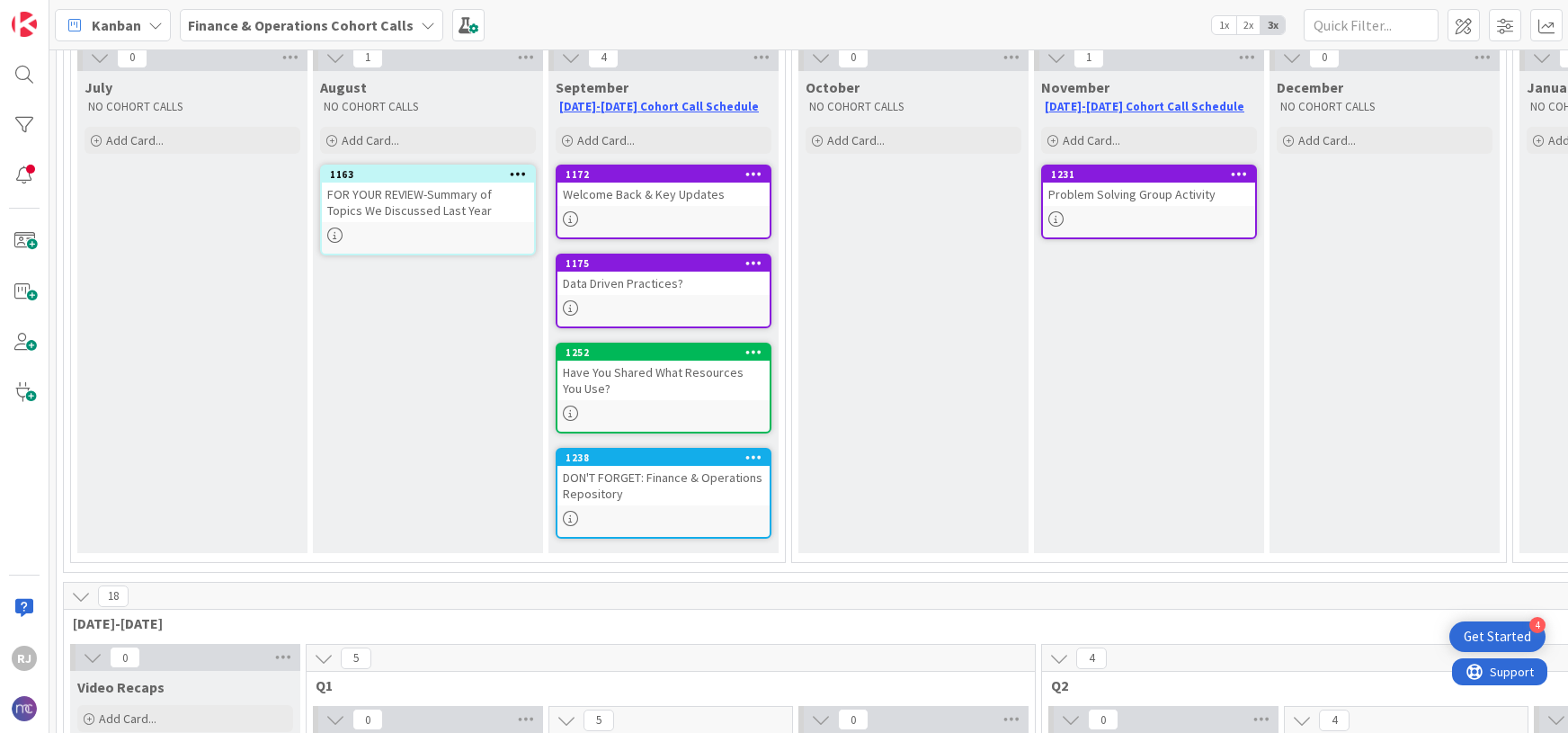
click at [657, 396] on div "Have You Shared What Resources You Use?" at bounding box center [663, 380] width 212 height 39
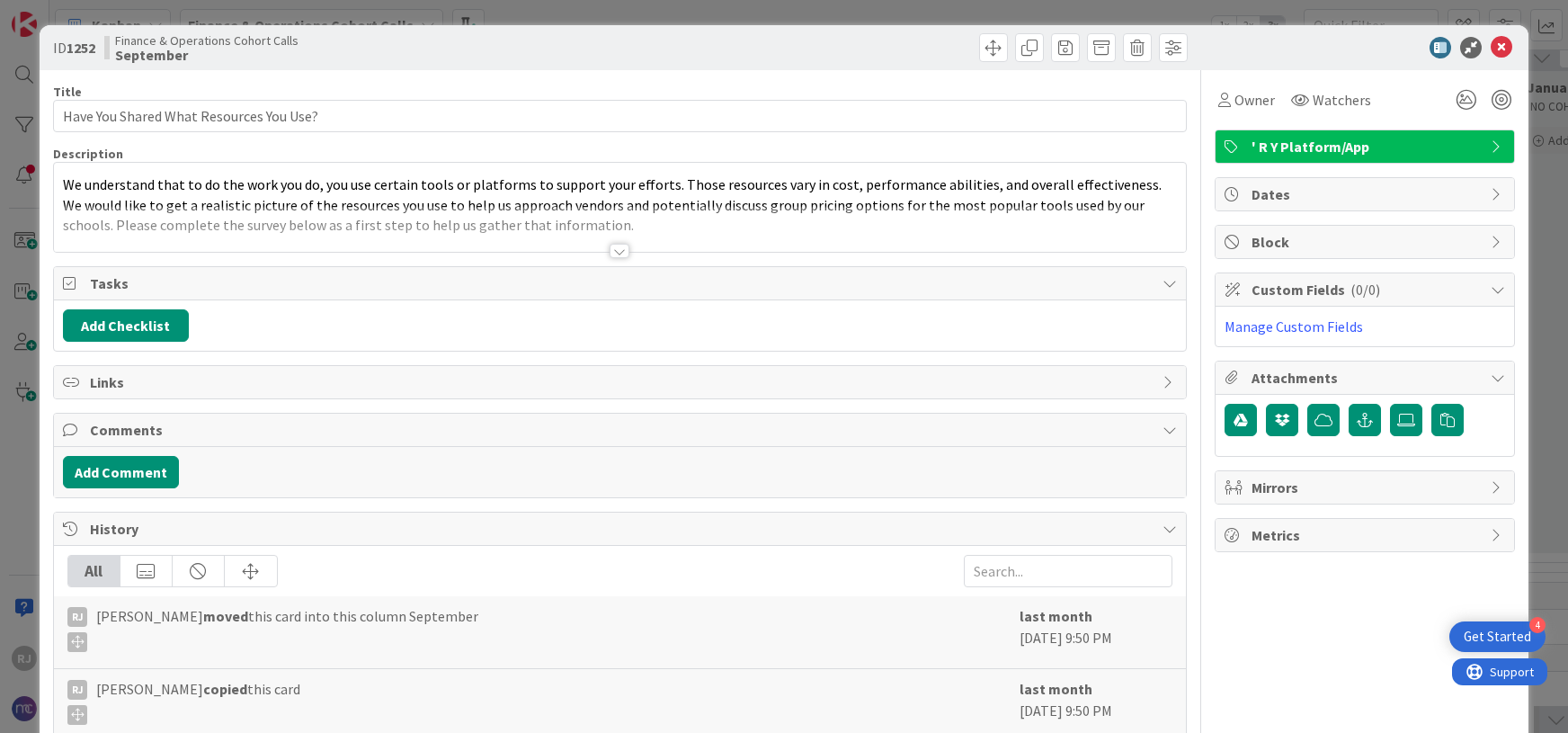
click at [618, 256] on div at bounding box center [619, 251] width 20 height 14
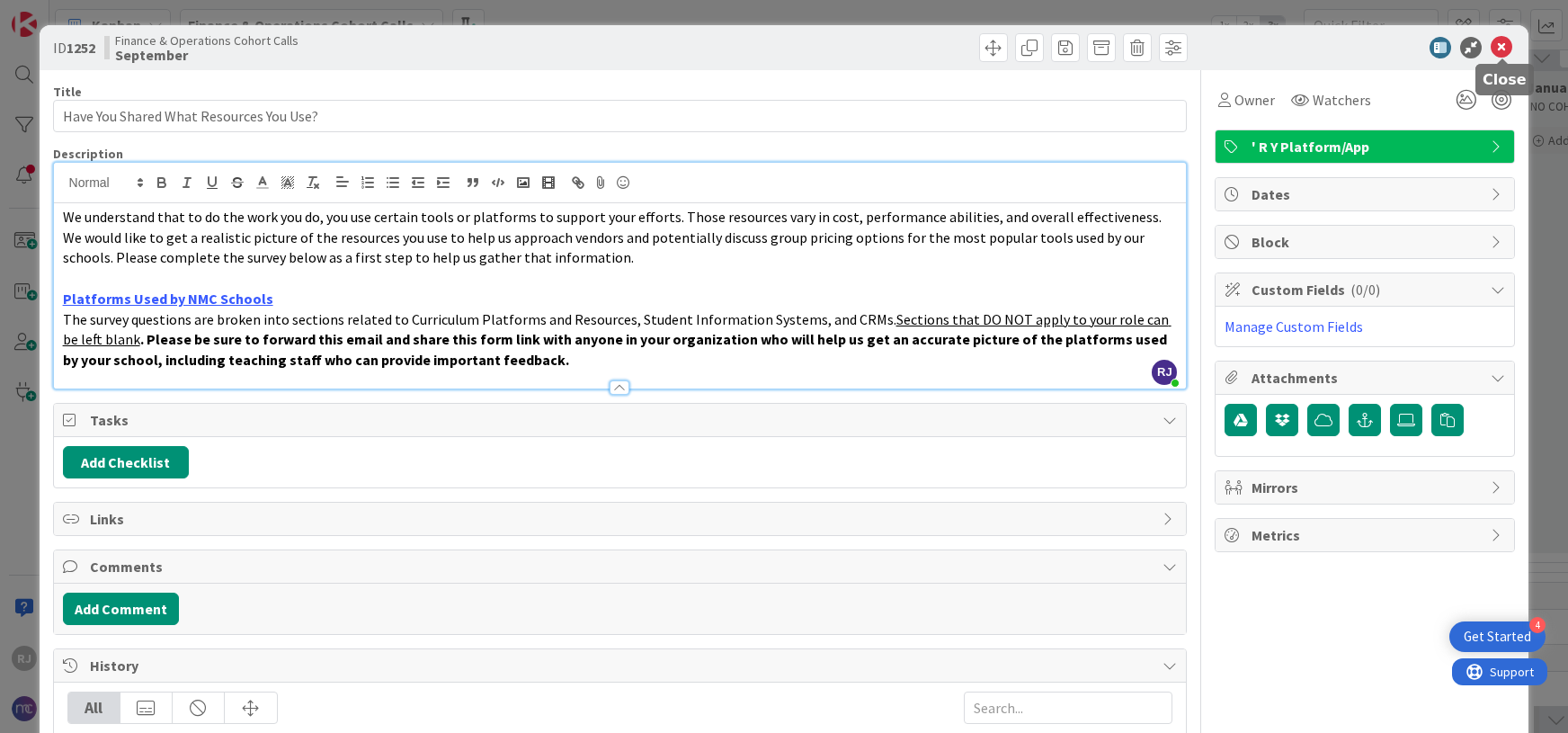
click at [1503, 45] on icon at bounding box center [1501, 47] width 22 height 22
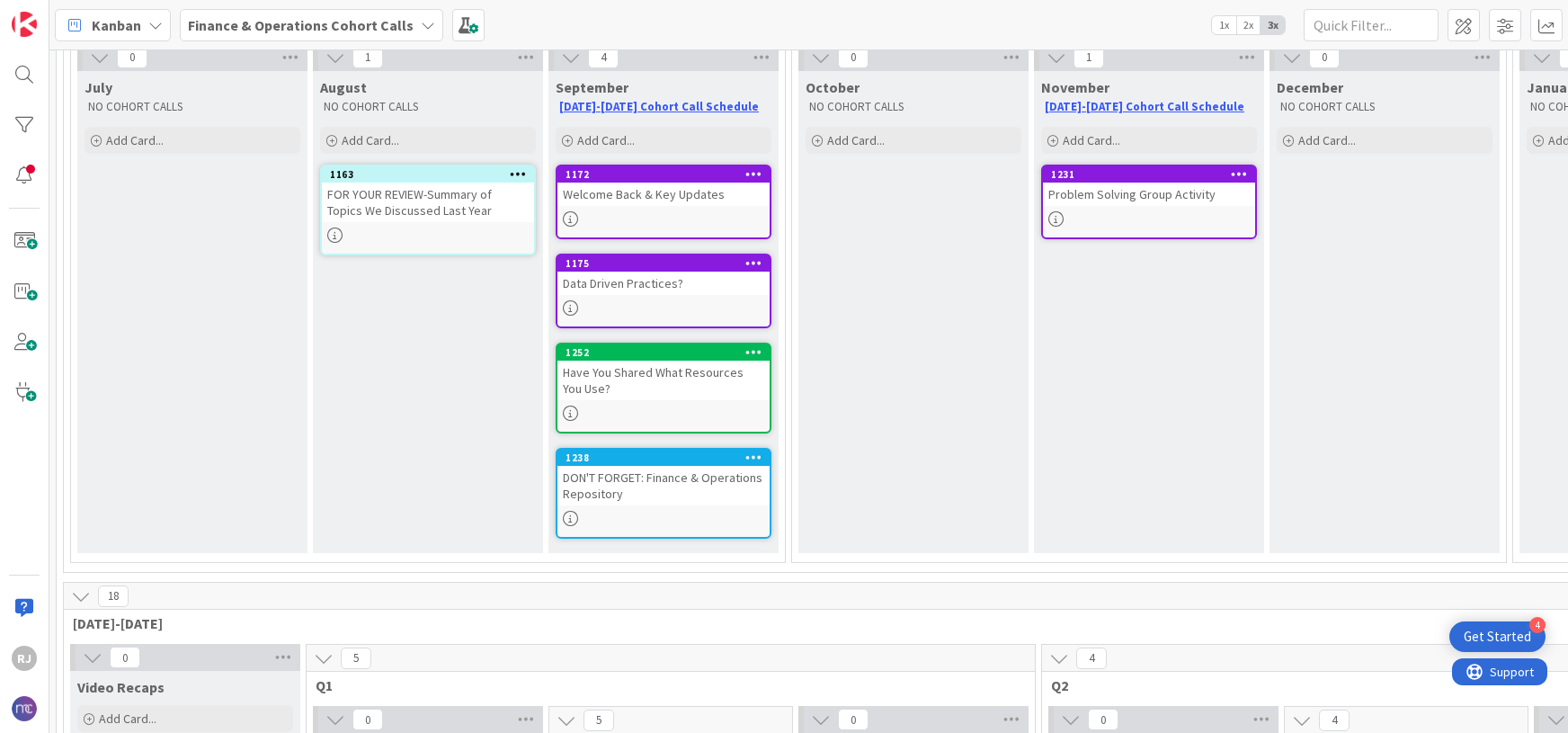
click at [645, 491] on div "DON'T FORGET: Finance & Operations Repository" at bounding box center [663, 485] width 212 height 39
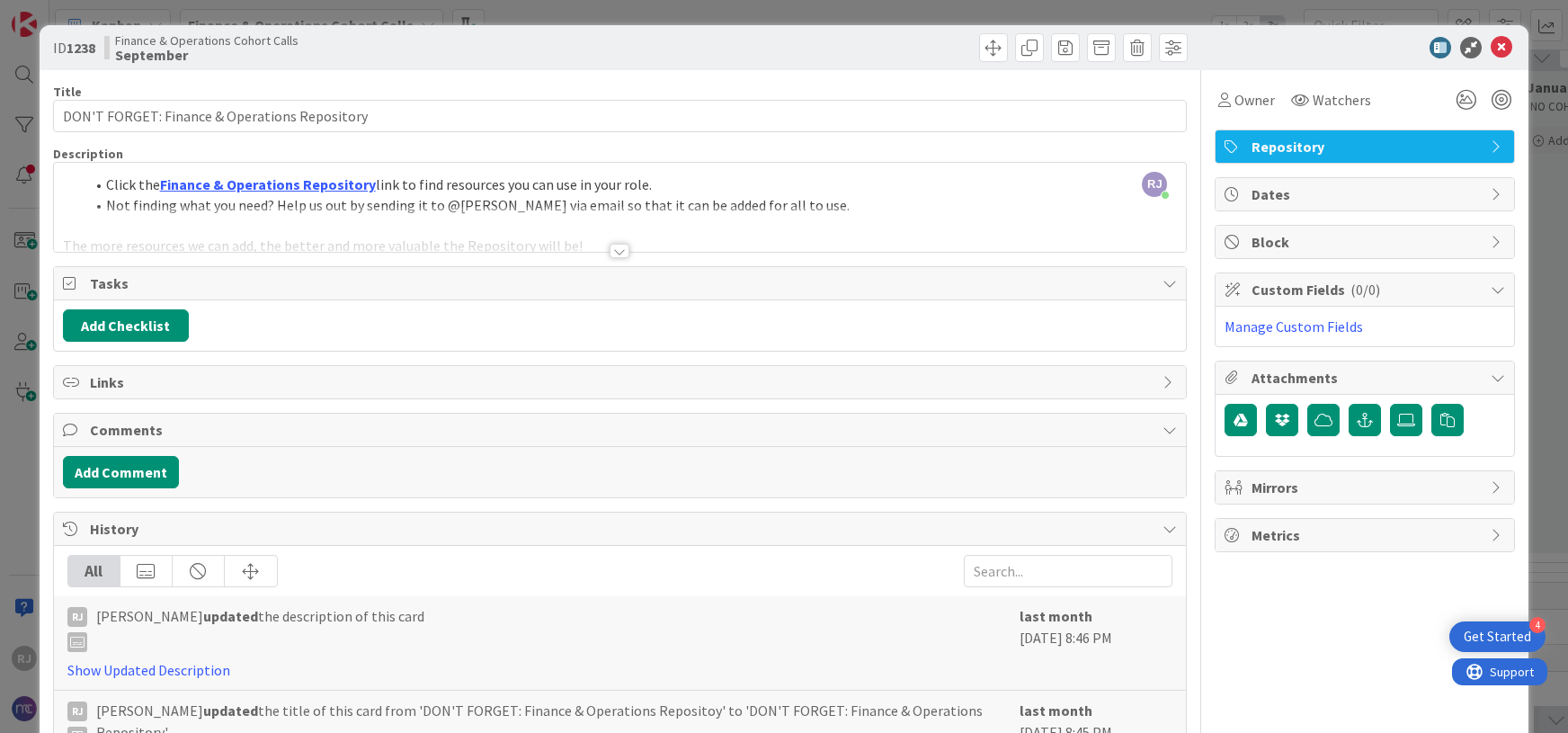
click at [621, 258] on div at bounding box center [619, 251] width 20 height 14
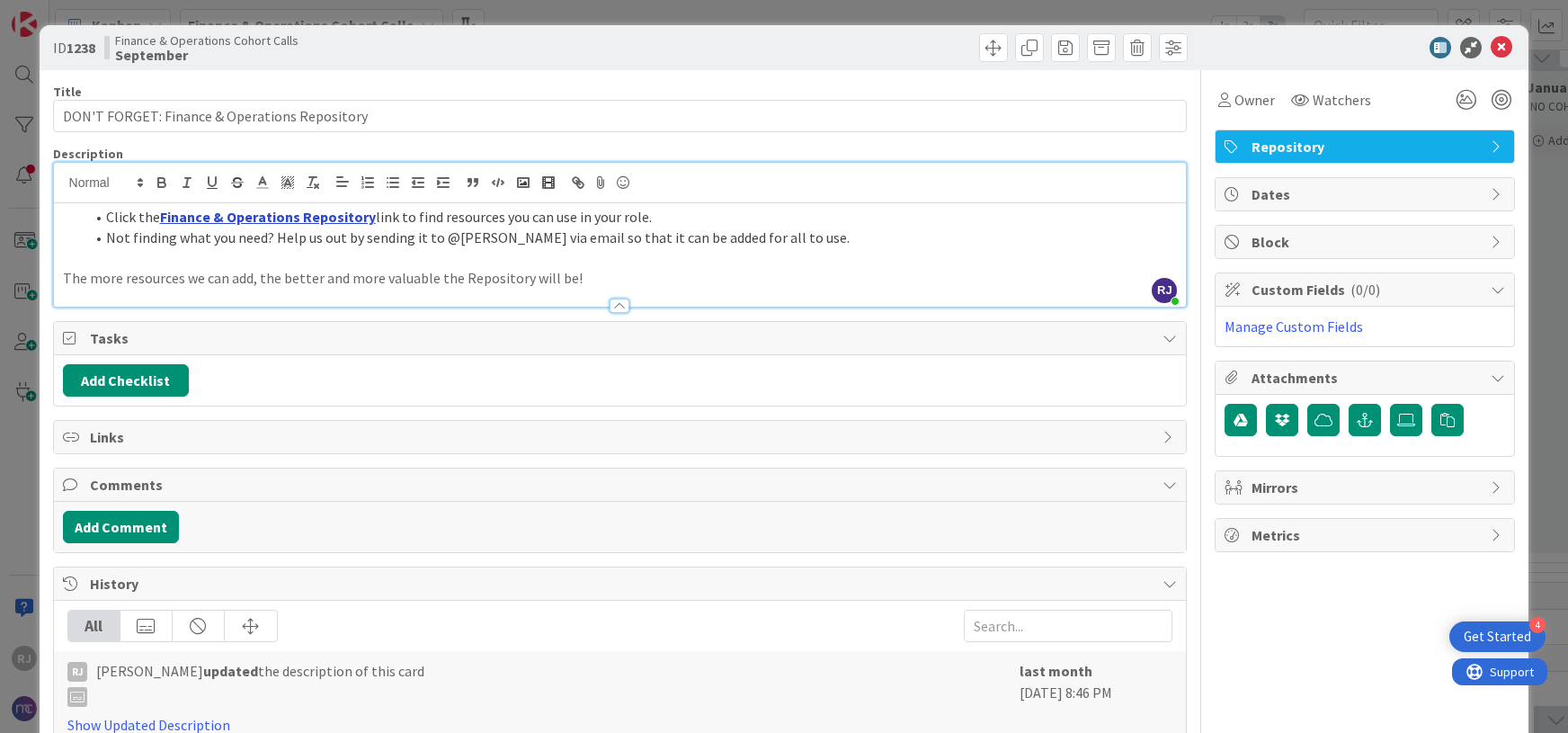
click at [316, 215] on link "Finance & Operations Repository" at bounding box center [268, 216] width 216 height 18
click at [263, 249] on link "[URL][DOMAIN_NAME]" at bounding box center [219, 252] width 123 height 23
click at [1502, 41] on icon at bounding box center [1501, 47] width 22 height 22
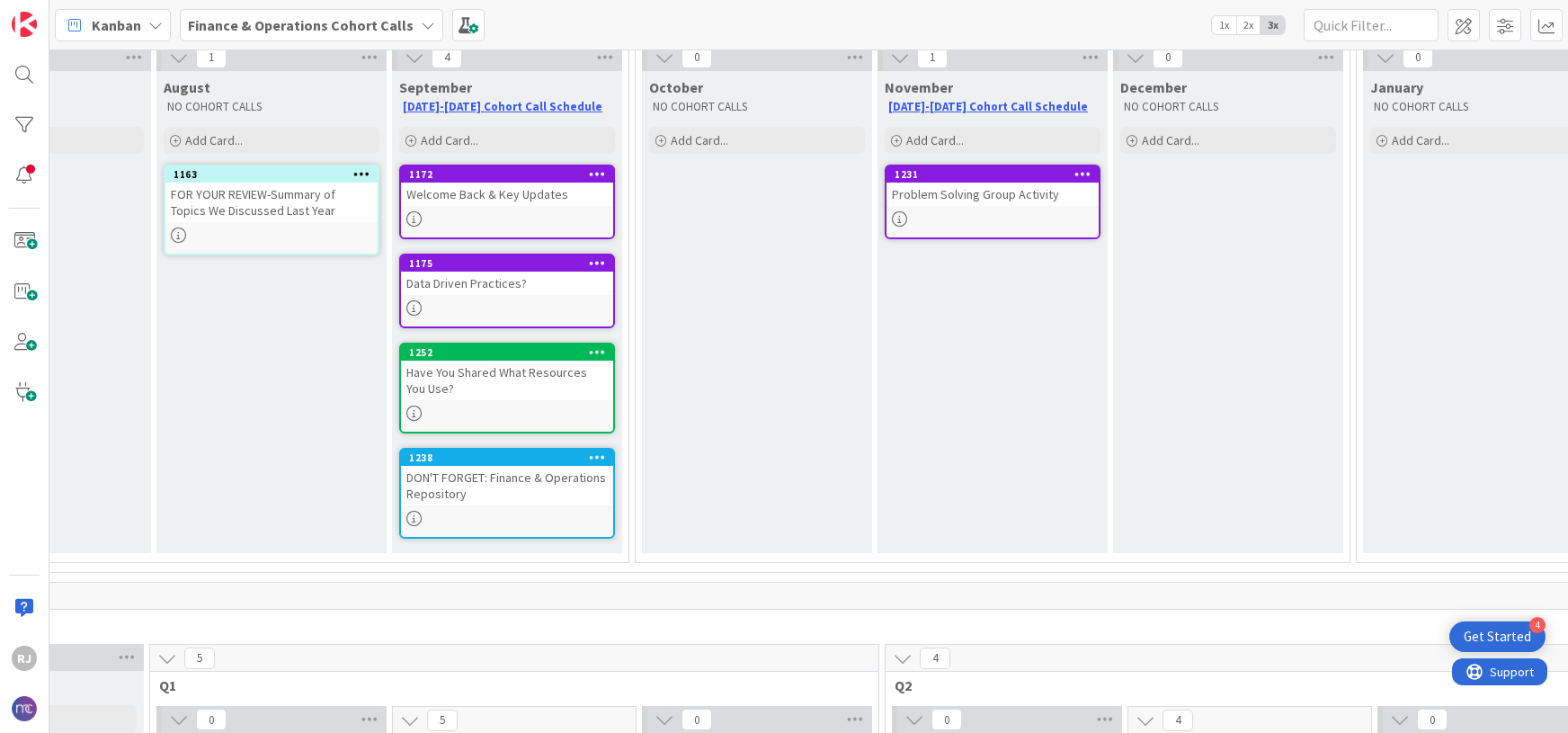
scroll to position [196, 165]
